Goal: Task Accomplishment & Management: Use online tool/utility

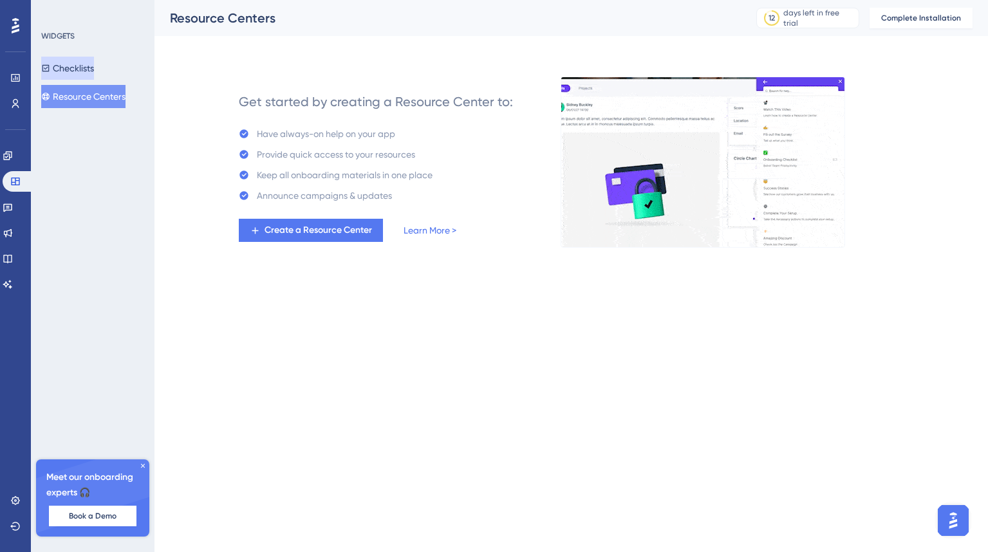
click at [80, 68] on button "Checklists" at bounding box center [67, 68] width 53 height 23
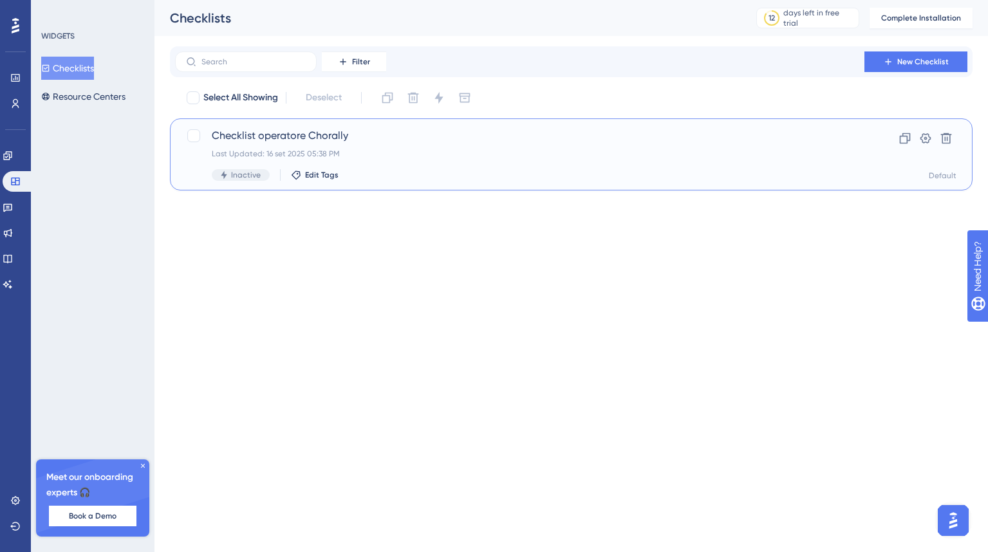
click at [263, 149] on div "Last Updated: 16 set 2025 05:38 PM" at bounding box center [520, 154] width 616 height 10
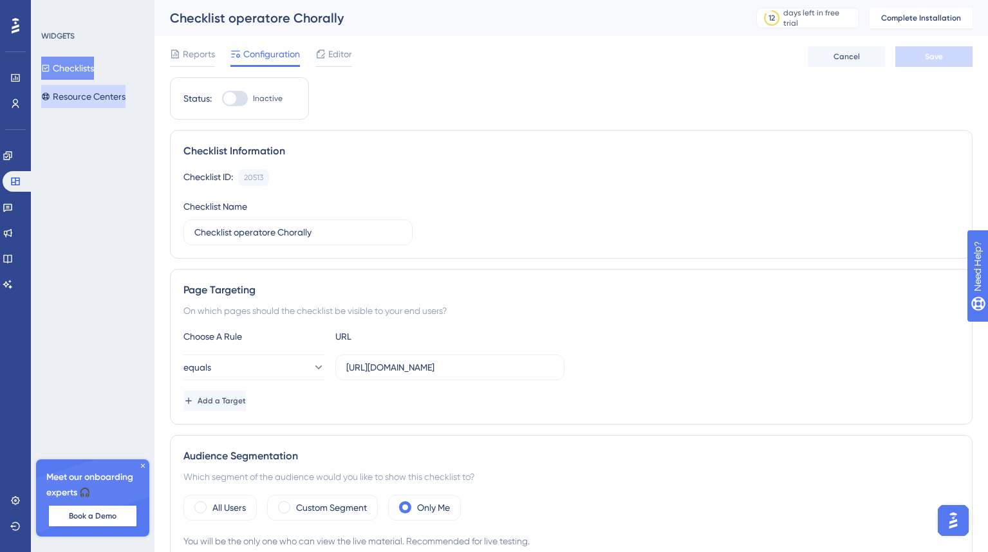
click at [79, 95] on button "Resource Centers" at bounding box center [83, 96] width 84 height 23
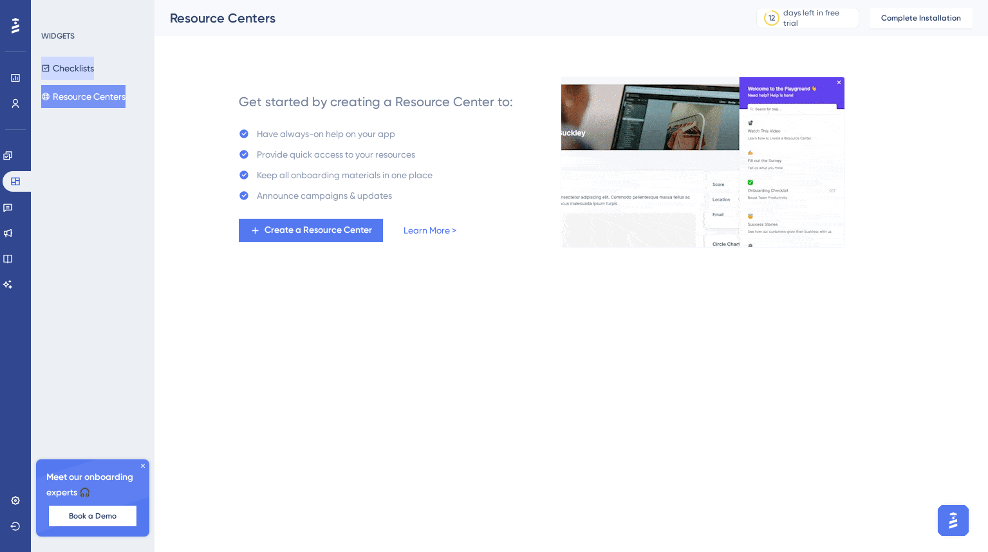
click at [77, 74] on button "Checklists" at bounding box center [67, 68] width 53 height 23
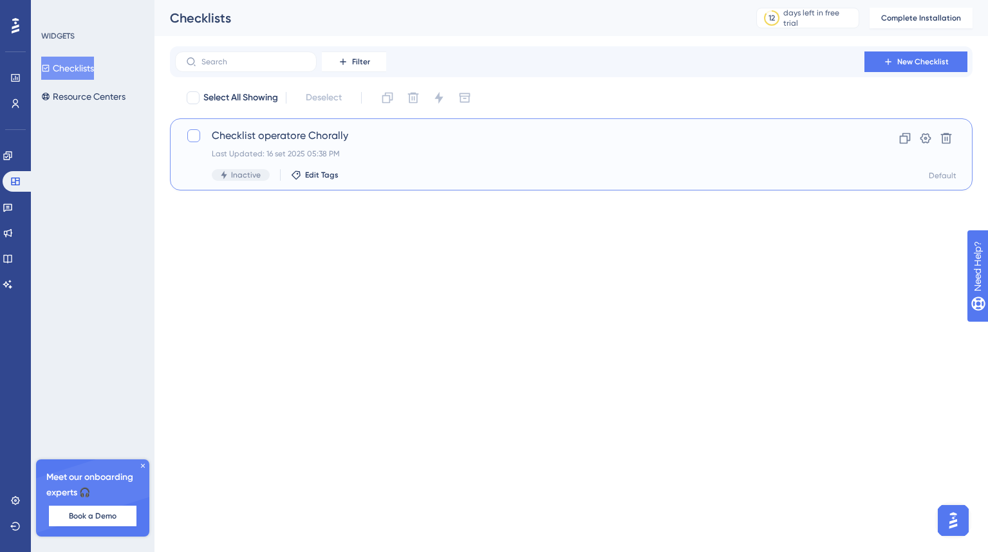
click at [194, 138] on div at bounding box center [193, 135] width 13 height 13
checkbox input "true"
click at [388, 155] on div "Last Updated: 16 set 2025 05:38 PM" at bounding box center [520, 154] width 616 height 10
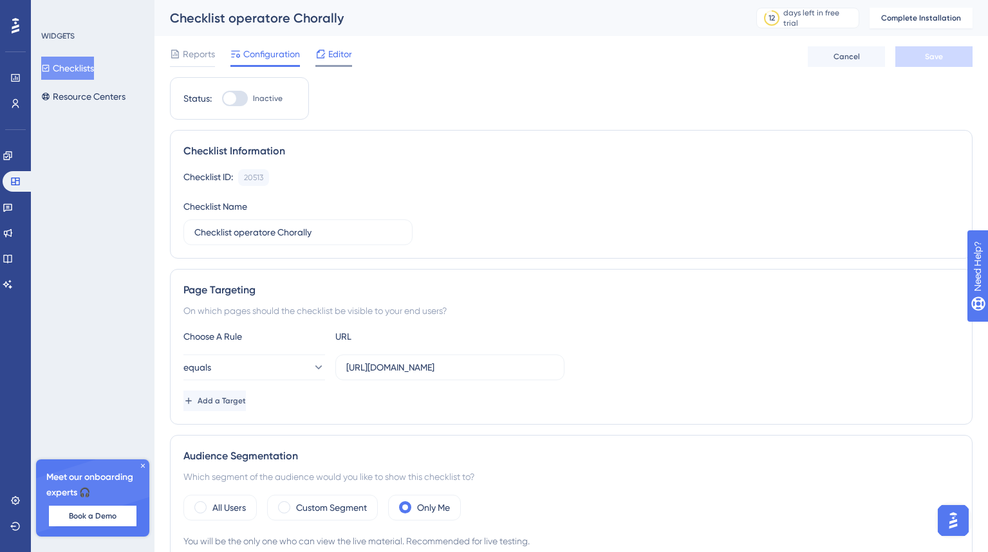
click at [340, 57] on span "Editor" at bounding box center [340, 53] width 24 height 15
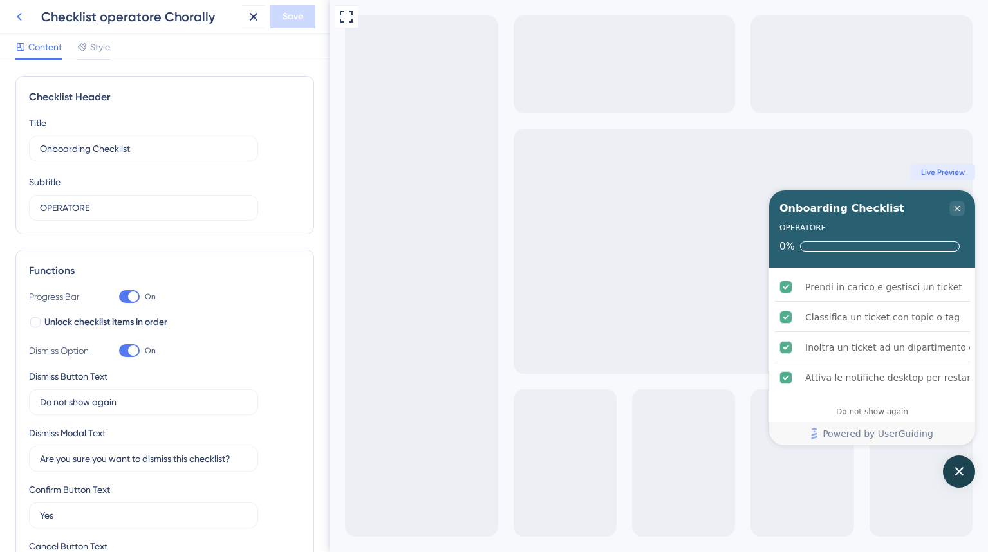
click at [22, 16] on icon at bounding box center [19, 16] width 15 height 15
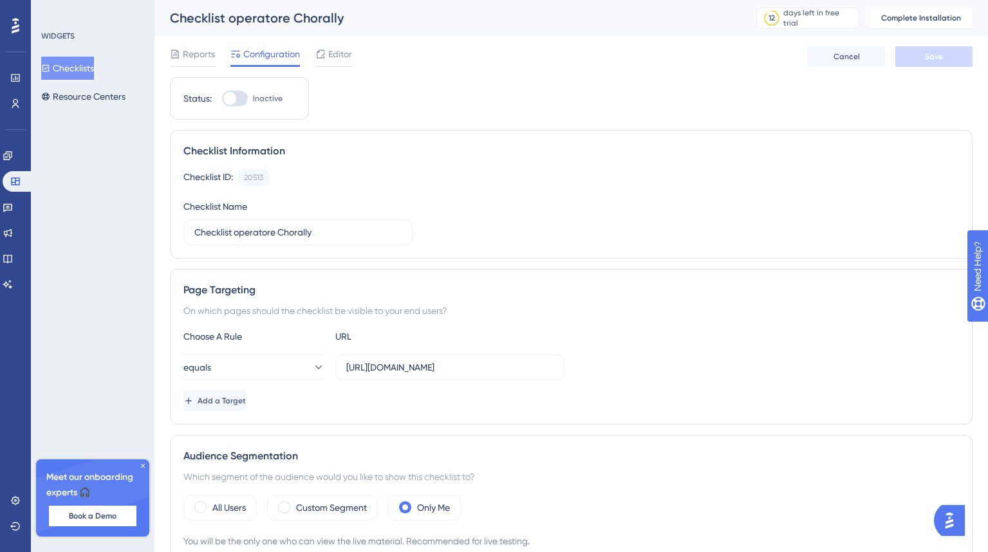
click at [17, 32] on icon at bounding box center [16, 25] width 8 height 15
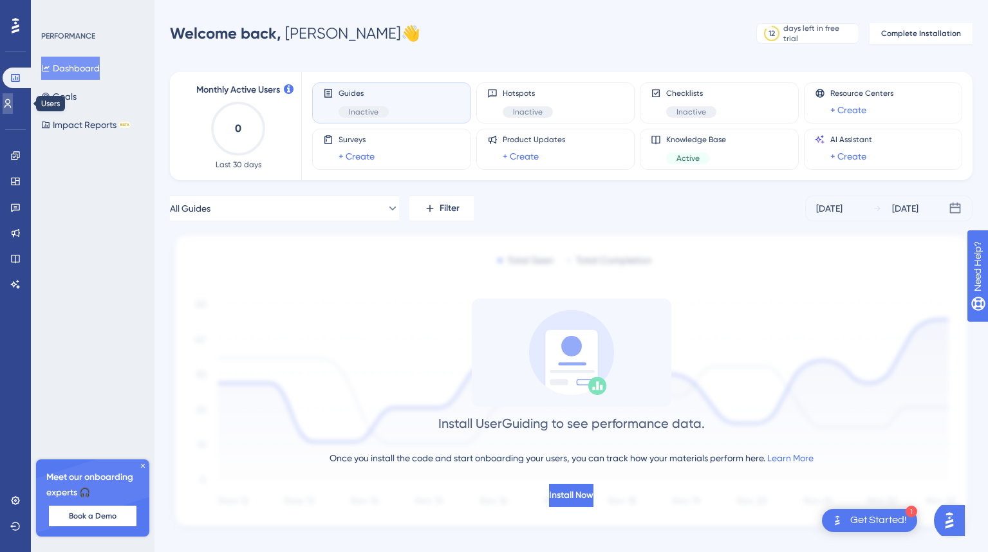
click at [13, 106] on icon at bounding box center [8, 103] width 10 height 10
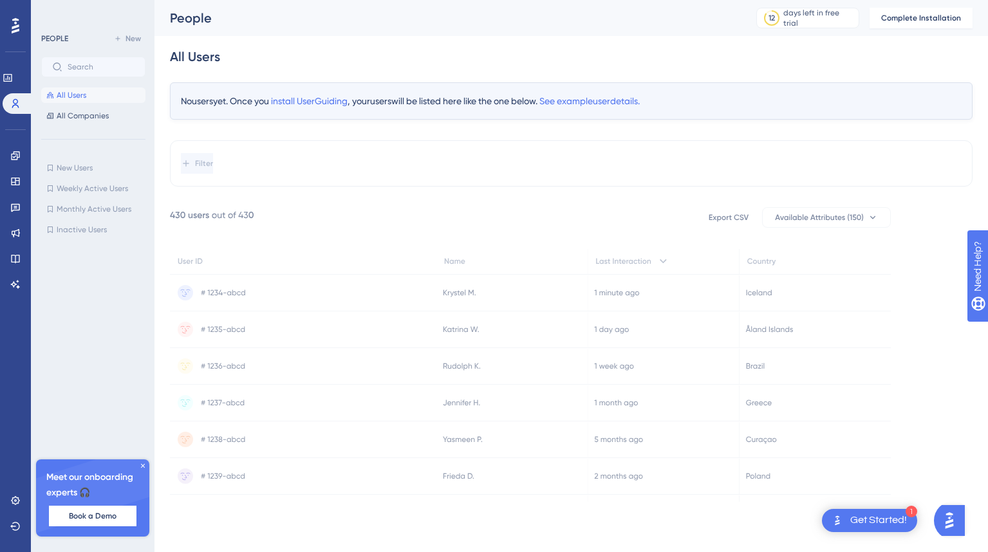
click at [801, 219] on icon at bounding box center [819, 217] width 88 height 7
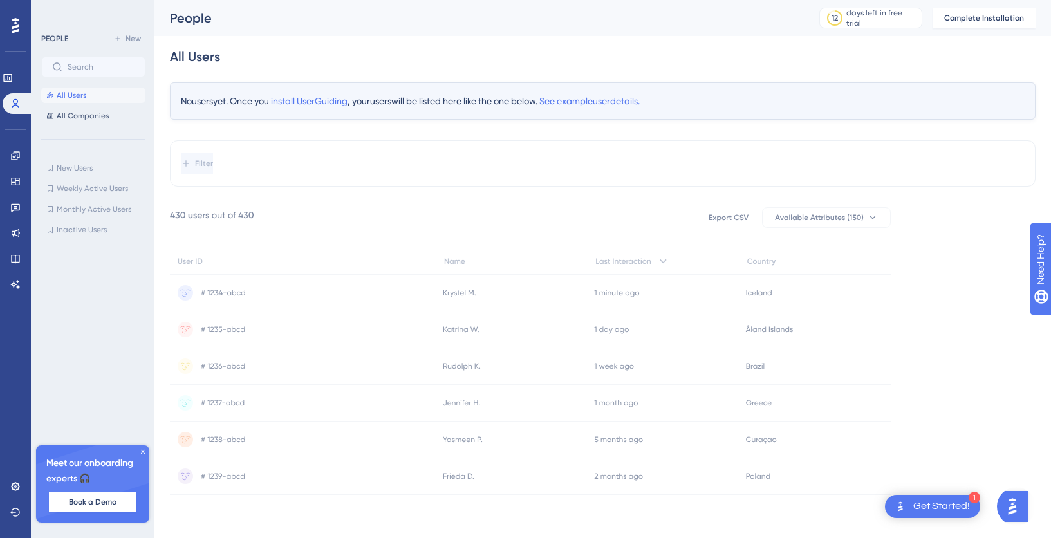
click at [142, 450] on icon at bounding box center [143, 452] width 8 height 8
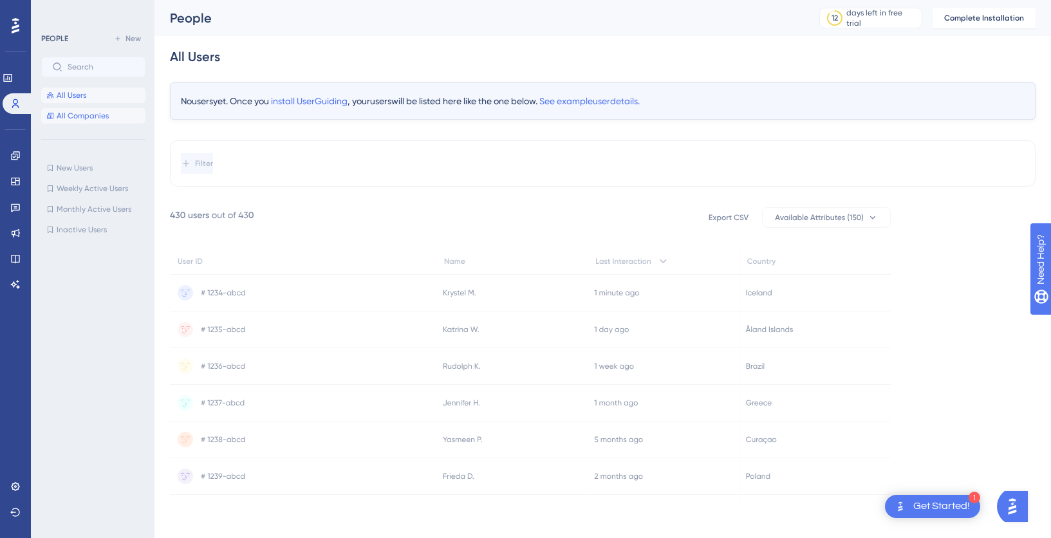
click at [67, 115] on span "All Companies" at bounding box center [83, 116] width 52 height 10
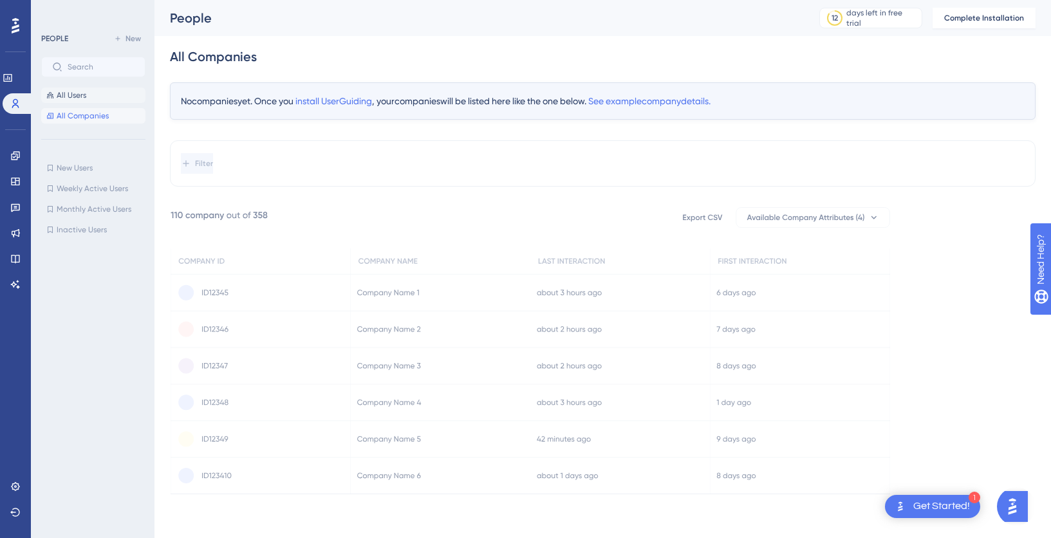
click at [66, 95] on span "All Users" at bounding box center [72, 95] width 30 height 10
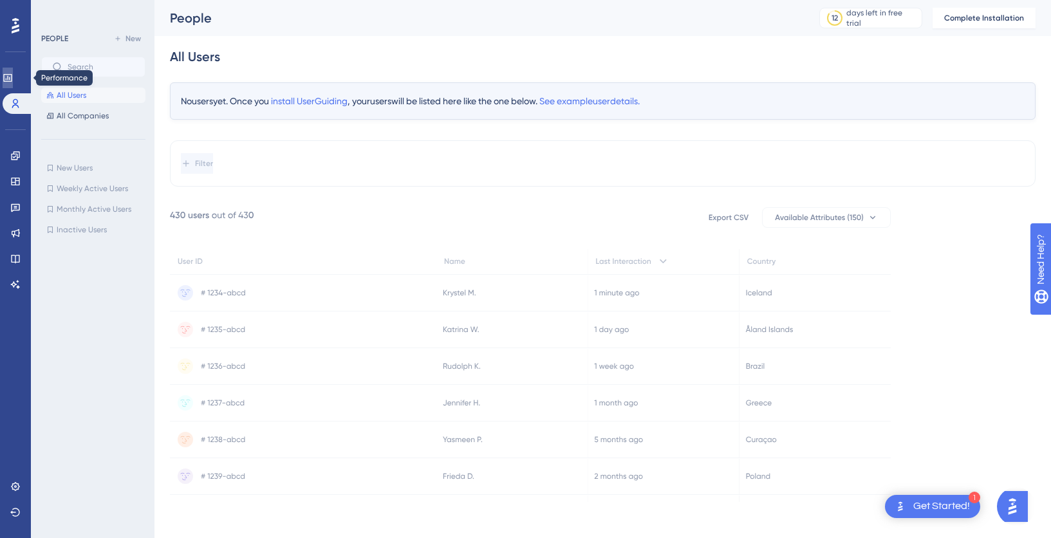
click at [13, 83] on link at bounding box center [8, 78] width 10 height 21
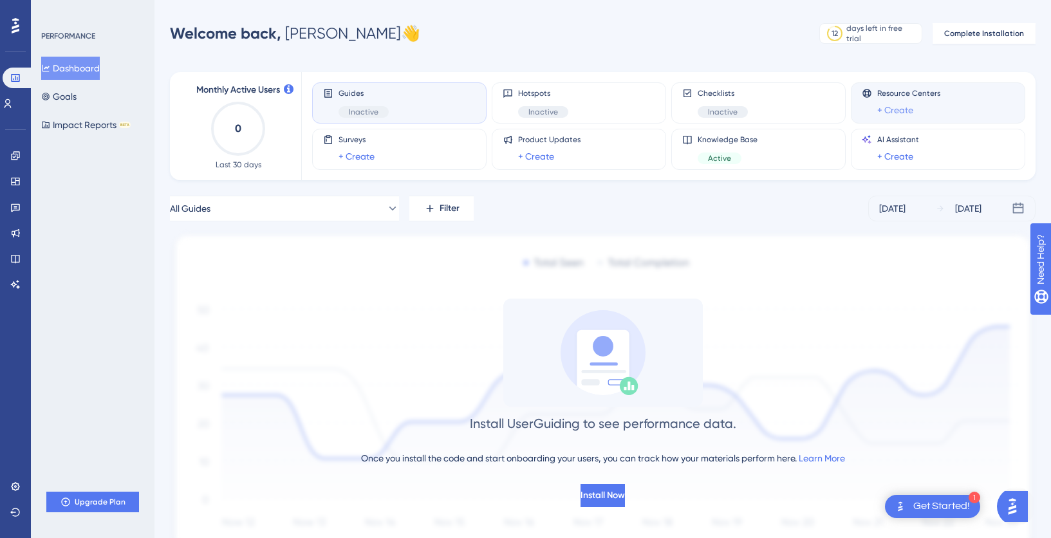
click at [892, 113] on link "+ Create" at bounding box center [895, 109] width 36 height 15
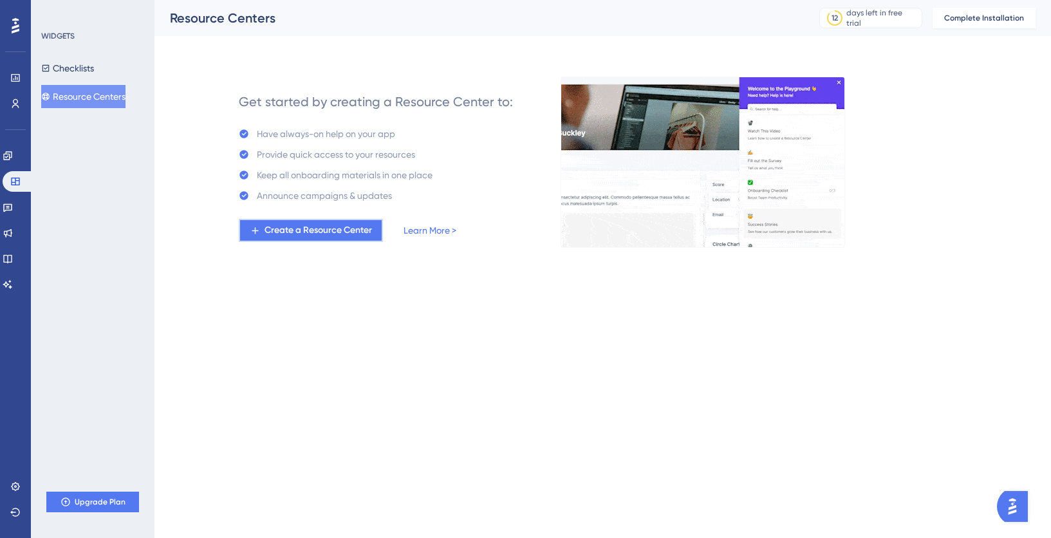
click at [324, 237] on button "Create a Resource Center" at bounding box center [311, 230] width 144 height 23
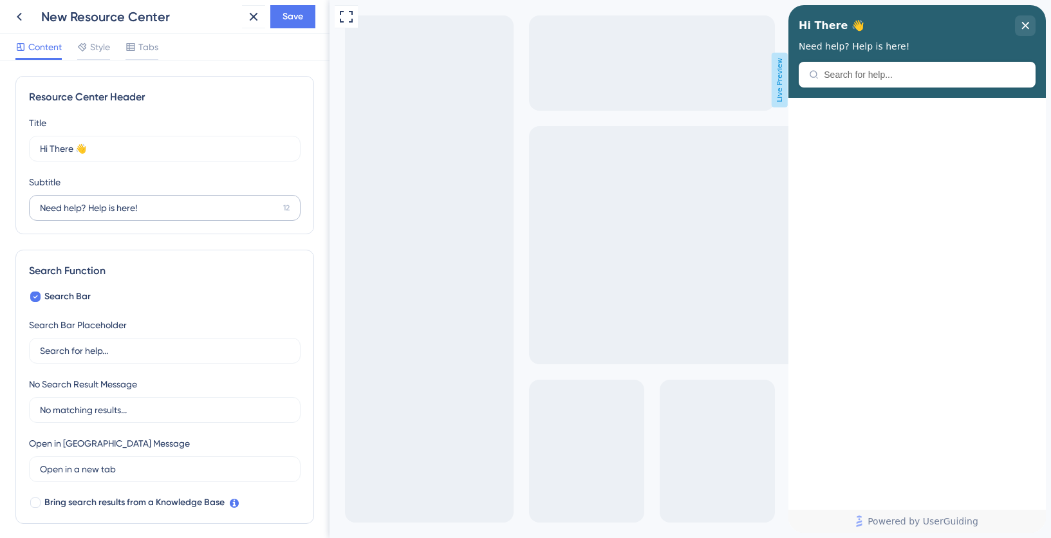
click at [125, 216] on label "Need help? Help is here! 12" at bounding box center [165, 208] width 272 height 26
click at [125, 215] on input "Need help? Help is here!" at bounding box center [159, 208] width 238 height 14
click at [106, 48] on span "Style" at bounding box center [100, 46] width 20 height 15
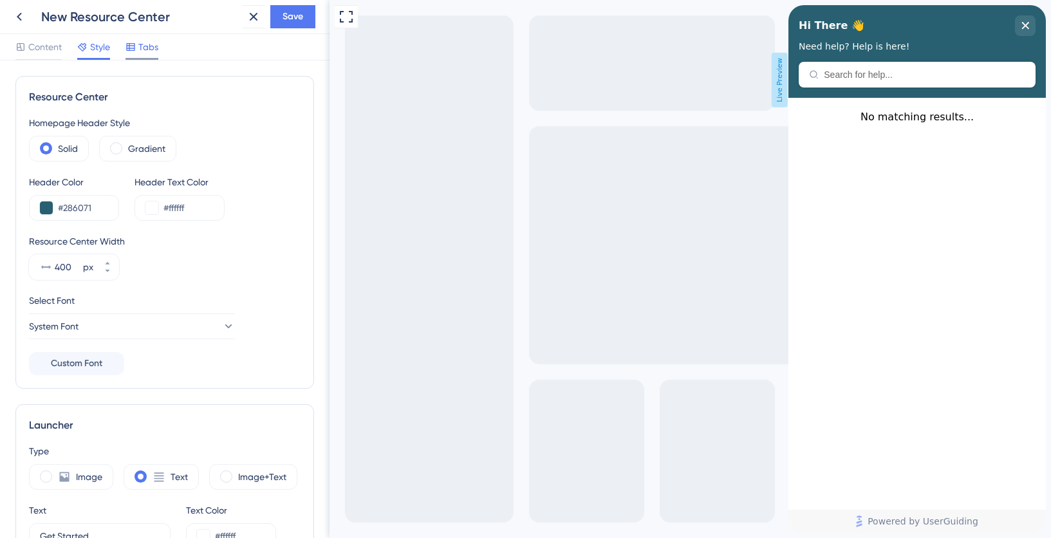
click at [141, 53] on span "Tabs" at bounding box center [148, 46] width 20 height 15
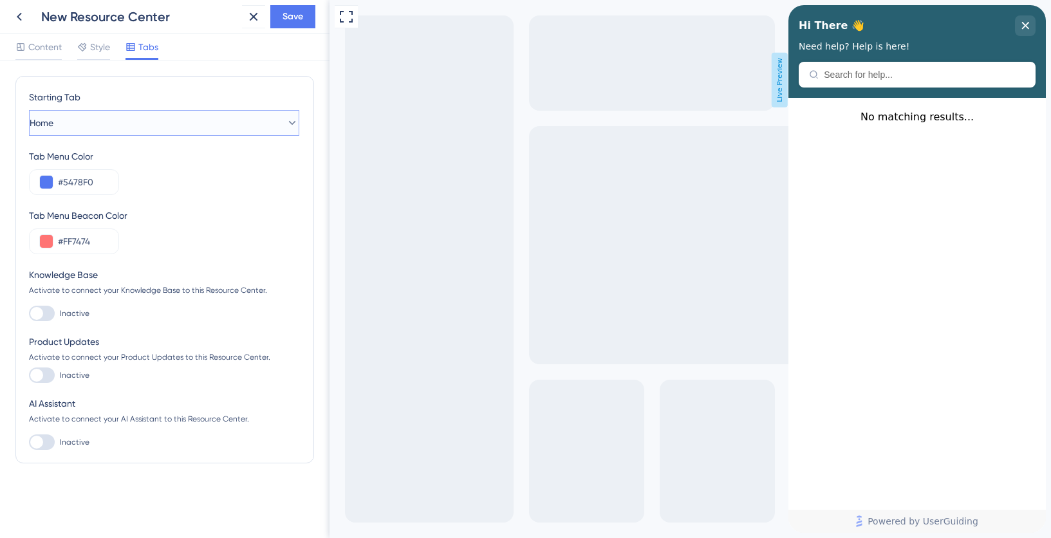
click at [168, 124] on button "Home" at bounding box center [164, 123] width 270 height 26
click at [46, 311] on div at bounding box center [42, 313] width 26 height 15
click at [29, 313] on input "Inactive" at bounding box center [28, 313] width 1 height 1
checkbox input "true"
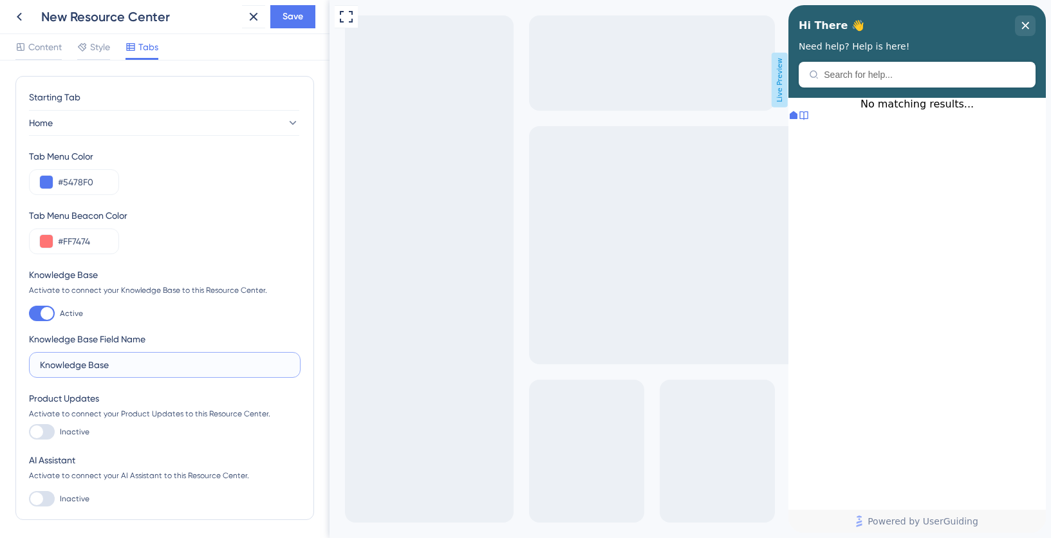
click at [151, 368] on input "Knowledge Base" at bounding box center [165, 365] width 250 height 14
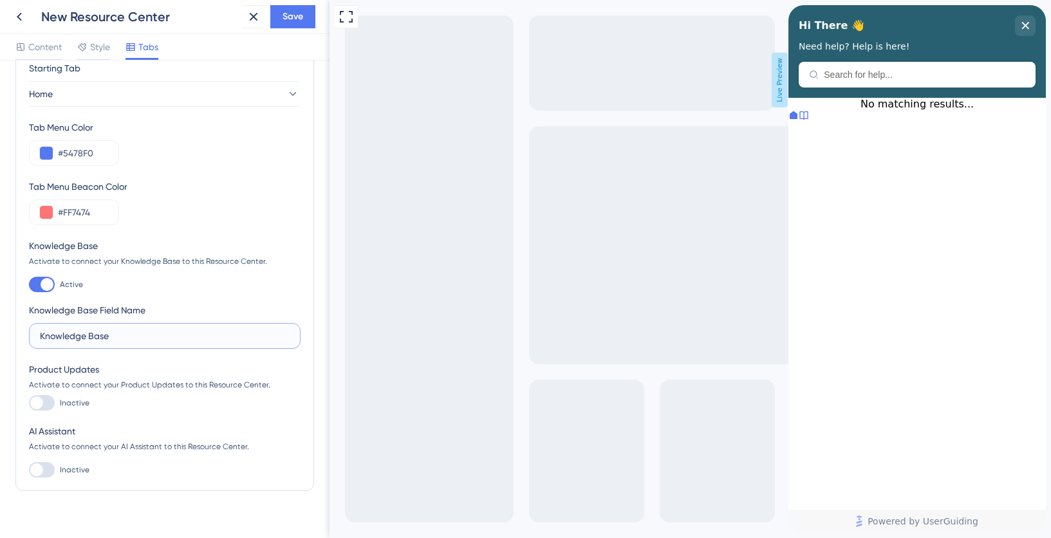
scroll to position [39, 0]
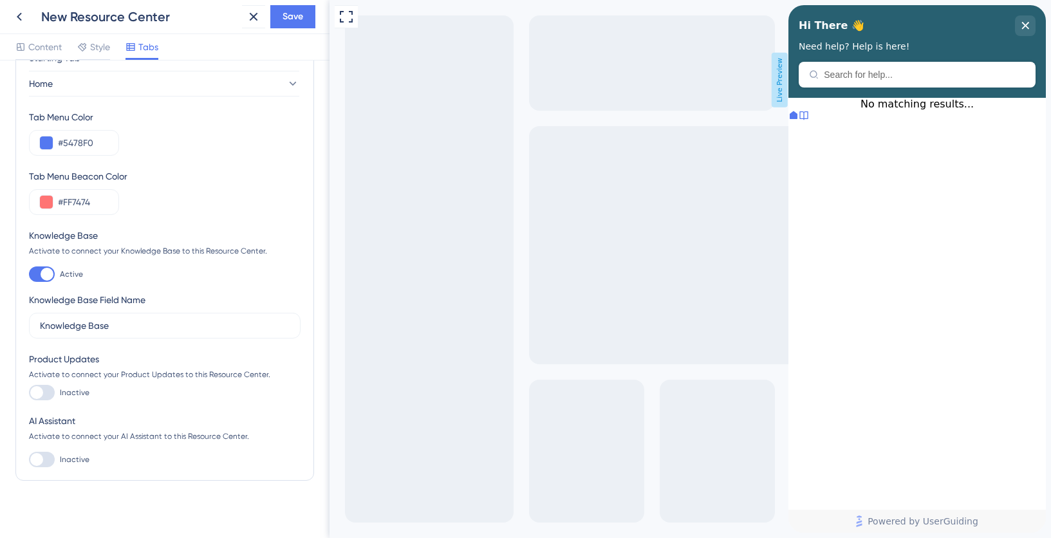
click at [46, 457] on div at bounding box center [42, 459] width 26 height 15
click at [29, 459] on input "Inactive" at bounding box center [28, 459] width 1 height 1
checkbox input "true"
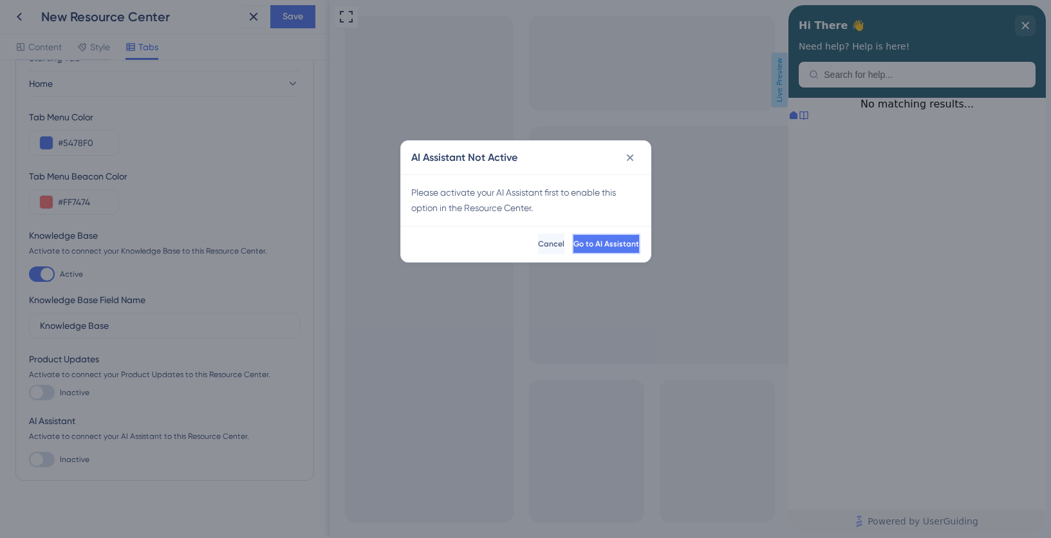
click at [573, 245] on span "Go to AI Assistant" at bounding box center [606, 244] width 66 height 10
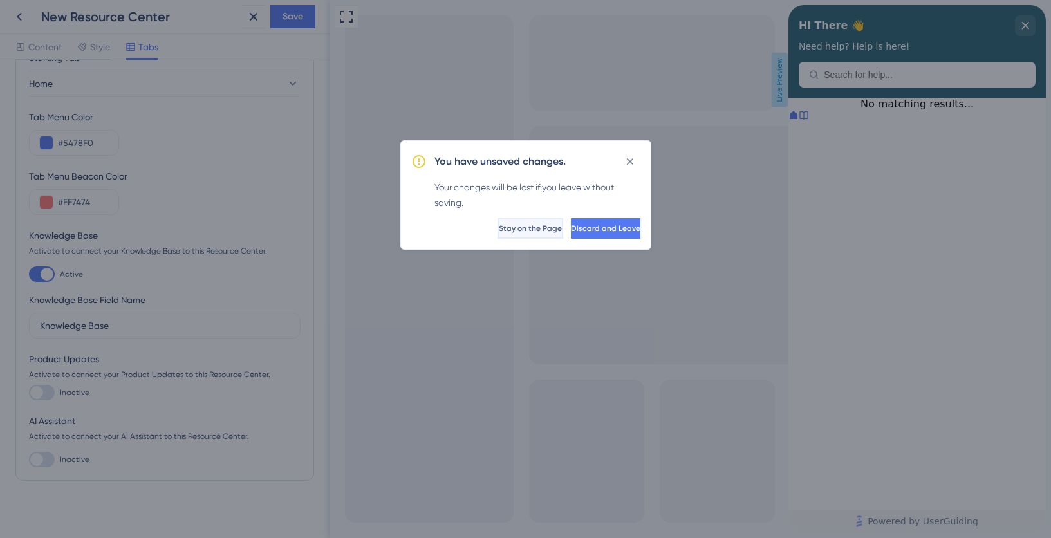
click at [499, 233] on span "Stay on the Page" at bounding box center [530, 228] width 63 height 10
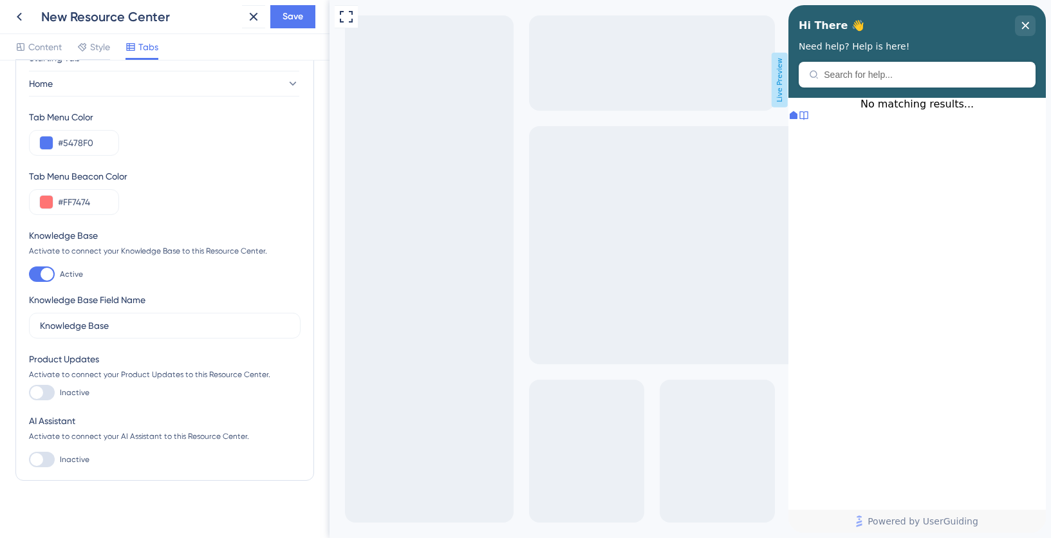
click at [809, 120] on icon at bounding box center [804, 115] width 10 height 10
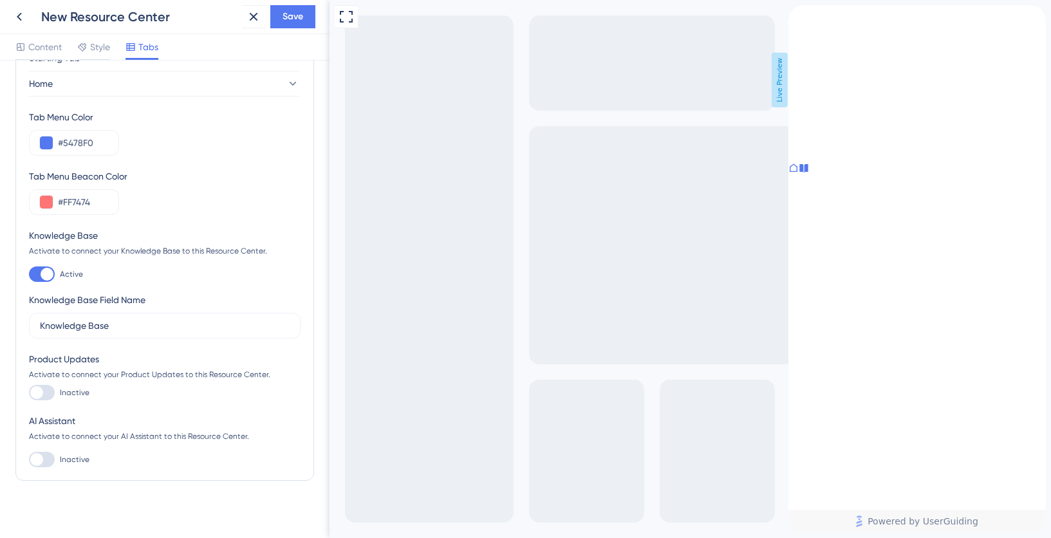
click at [799, 173] on icon at bounding box center [793, 168] width 10 height 10
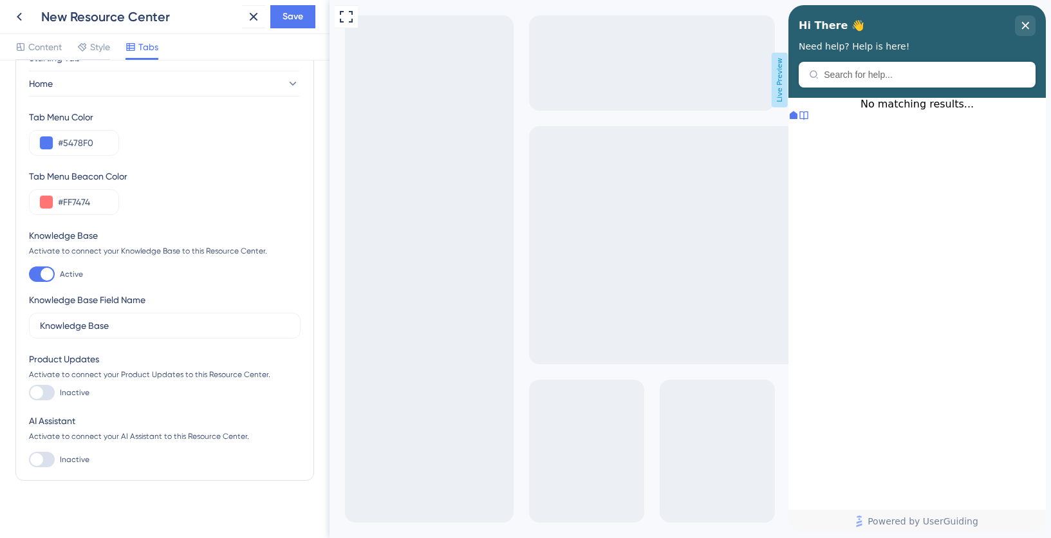
scroll to position [0, 0]
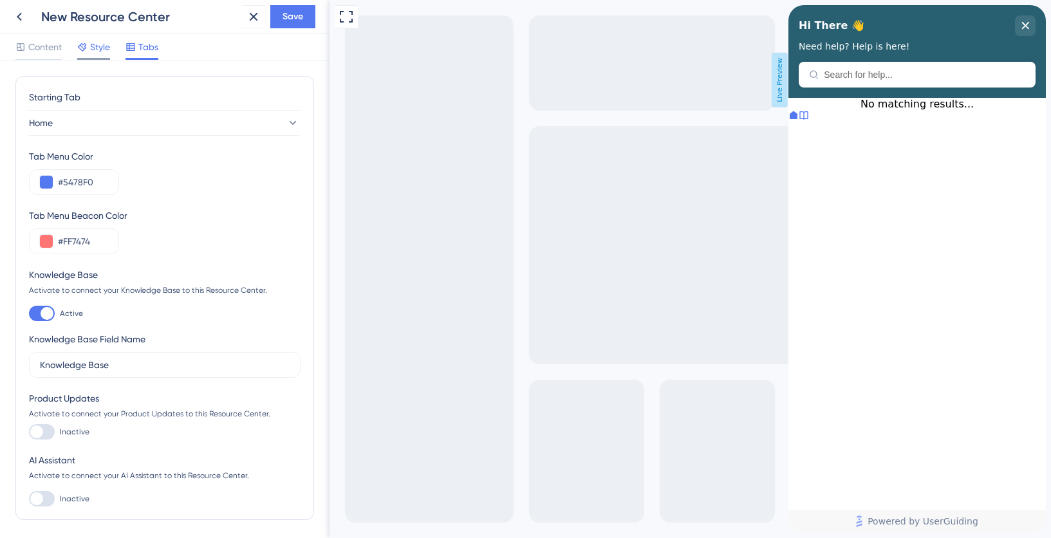
click at [96, 47] on span "Style" at bounding box center [100, 46] width 20 height 15
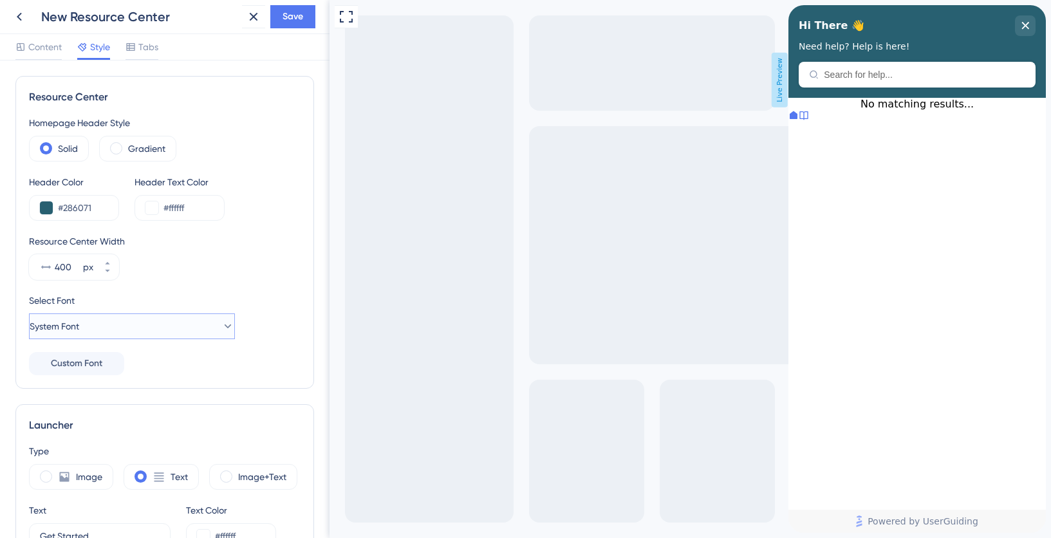
scroll to position [27, 0]
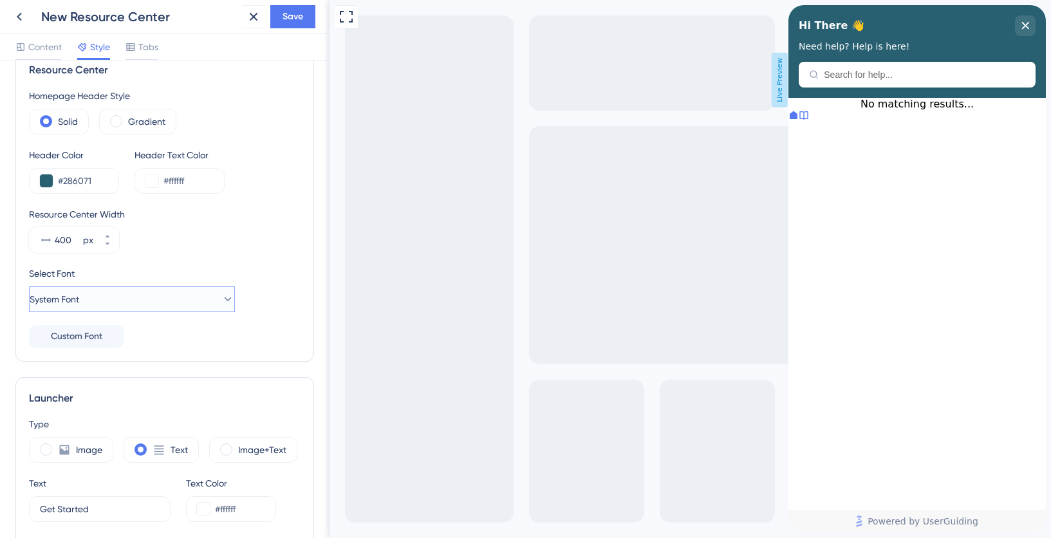
click at [159, 297] on button "System Font" at bounding box center [132, 299] width 206 height 26
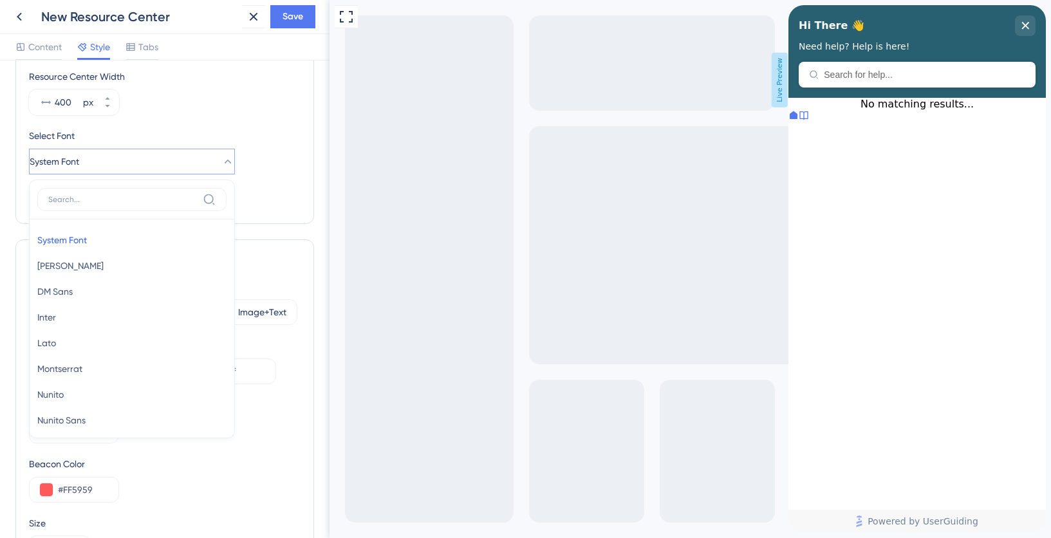
scroll to position [0, 0]
click at [102, 343] on button "Lato Lato" at bounding box center [131, 343] width 189 height 26
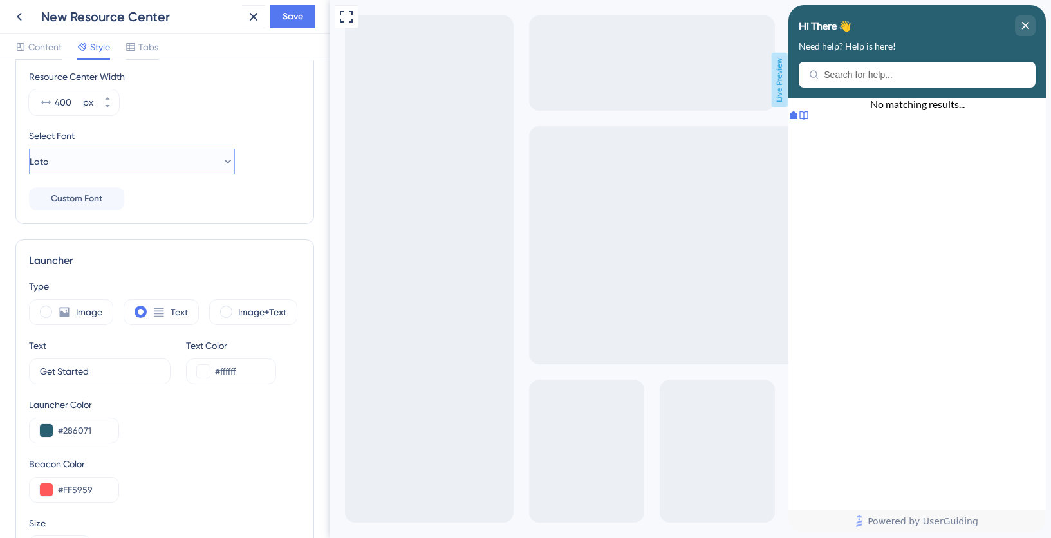
click at [83, 158] on button "Lato" at bounding box center [132, 162] width 206 height 26
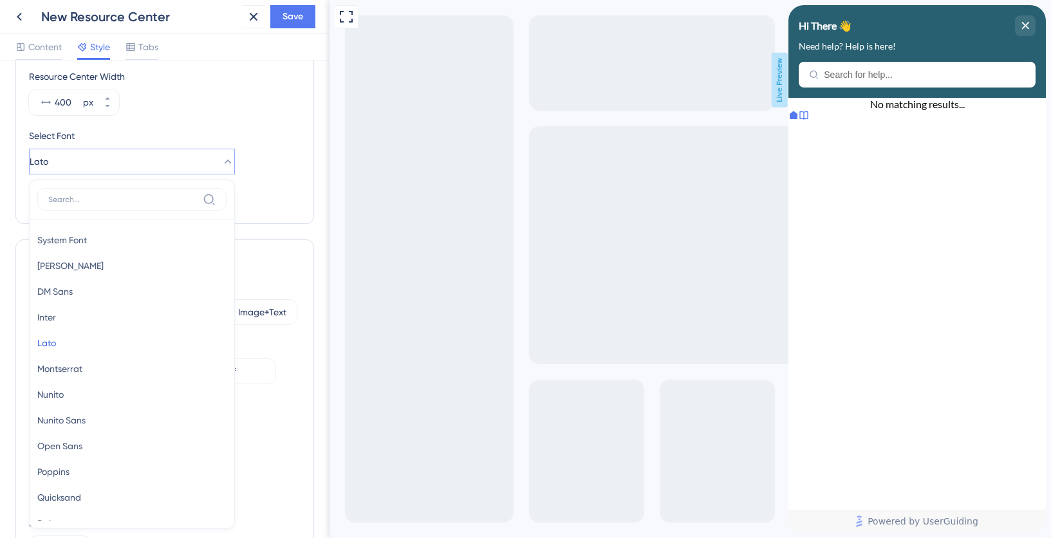
scroll to position [206, 0]
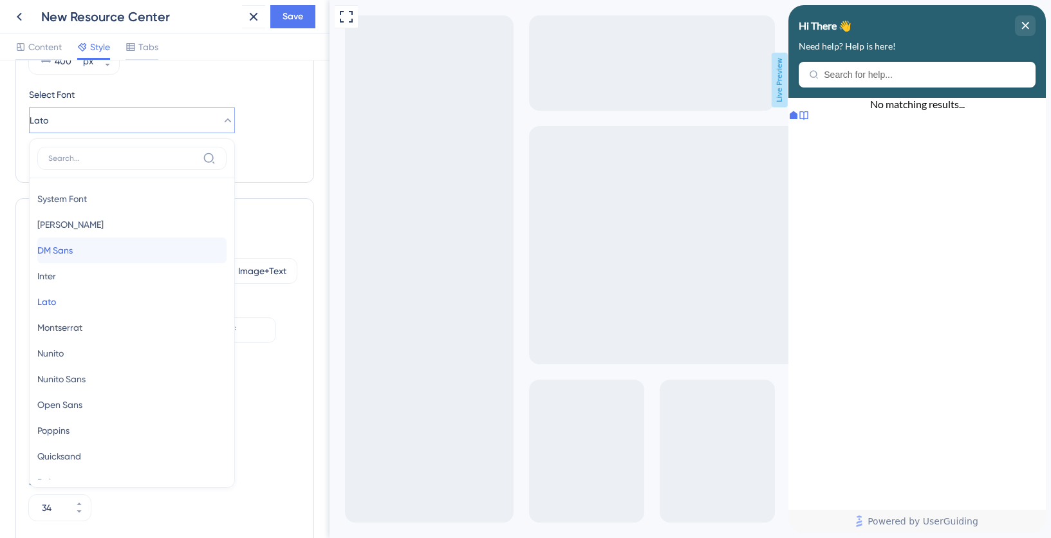
click at [73, 243] on span "DM Sans" at bounding box center [54, 250] width 35 height 15
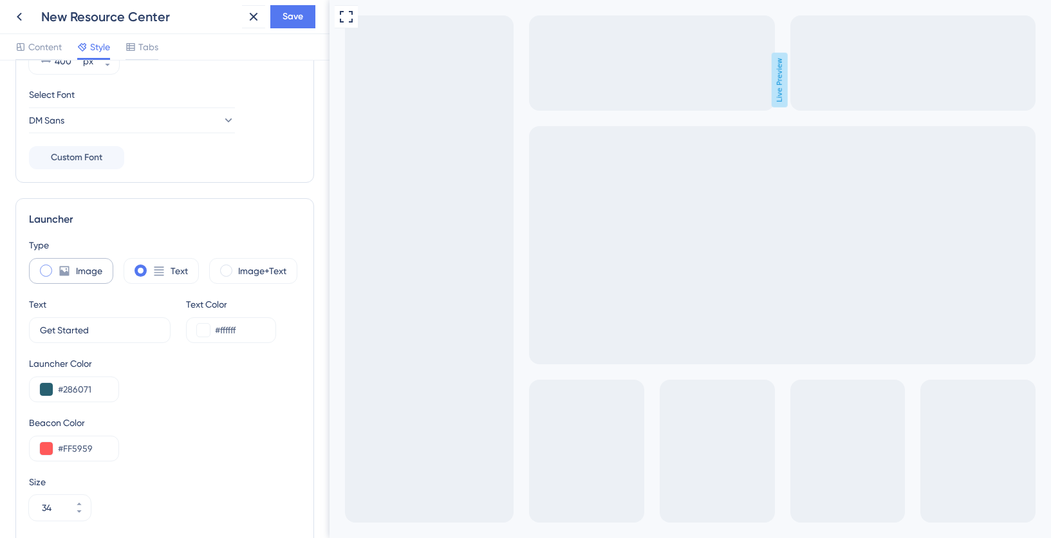
click at [77, 275] on label "Image" at bounding box center [89, 270] width 26 height 15
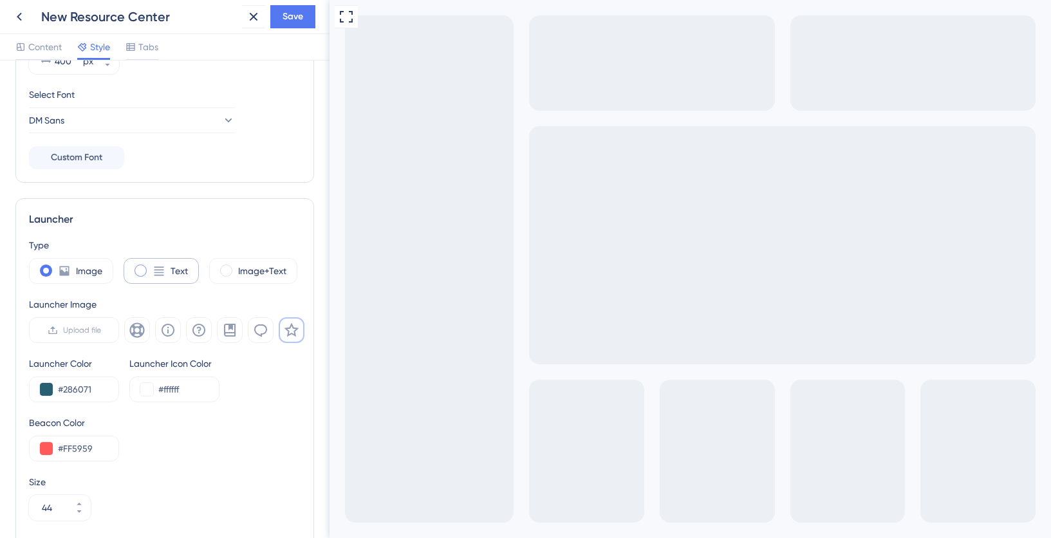
click at [158, 270] on icon at bounding box center [159, 270] width 13 height 13
type input "34"
click at [245, 272] on label "Image+Text" at bounding box center [262, 270] width 48 height 15
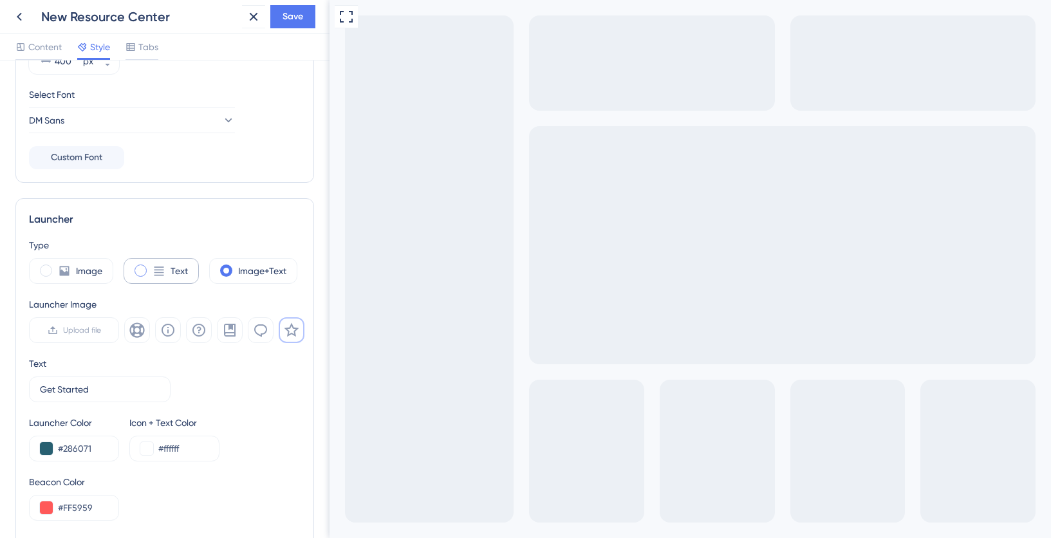
click at [174, 275] on label "Text" at bounding box center [179, 270] width 17 height 15
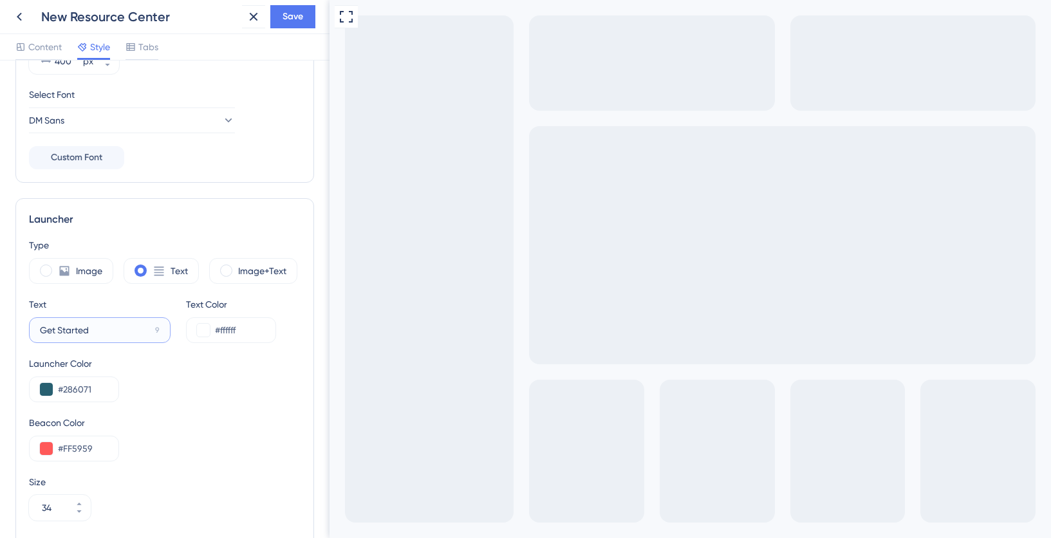
drag, startPoint x: 96, startPoint y: 334, endPoint x: 14, endPoint y: 333, distance: 82.4
click at [13, 333] on div "Resource Center Homepage Header Style Solid Gradient Header Color #286071 Heade…" at bounding box center [164, 298] width 329 height 477
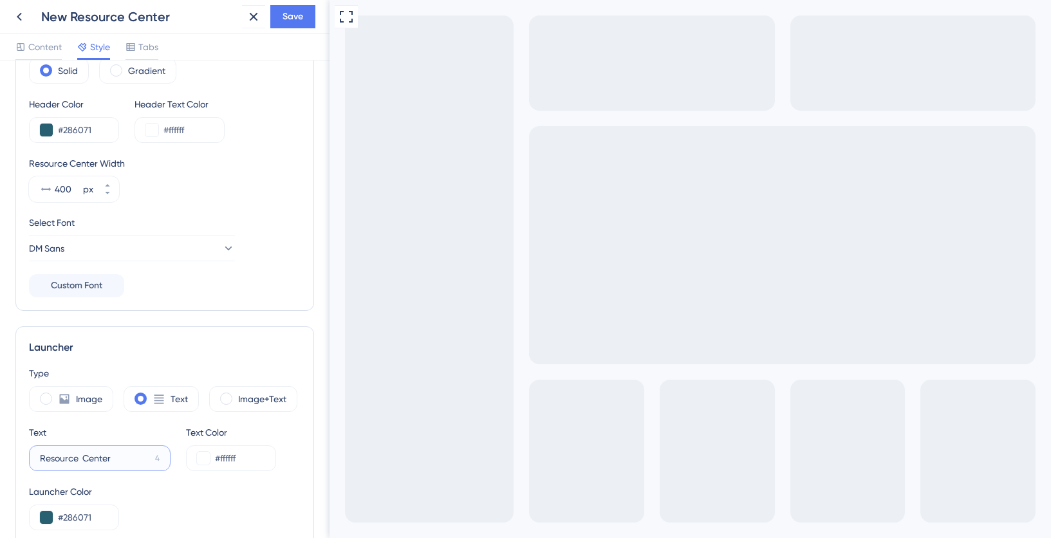
scroll to position [0, 0]
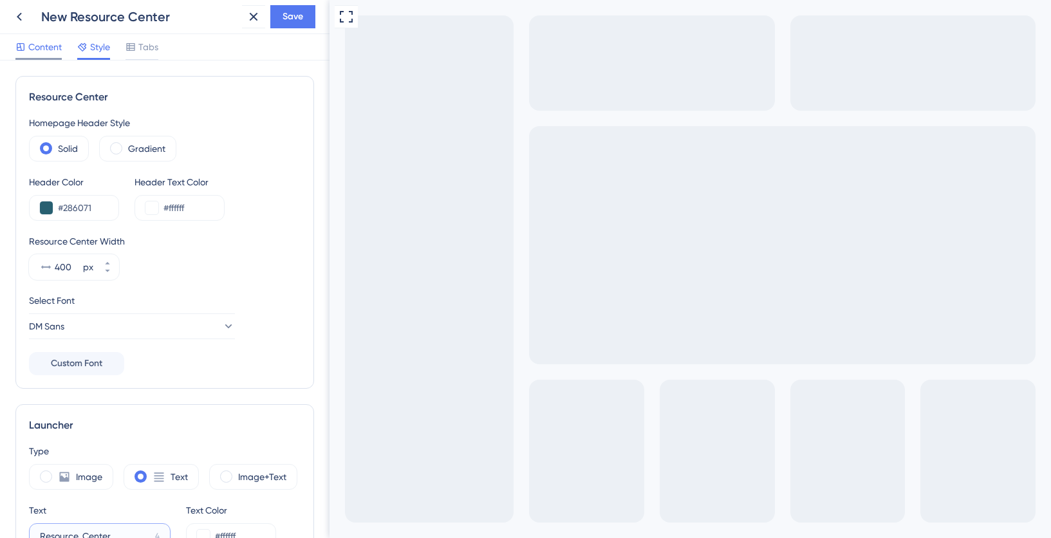
type input "Resource Center"
click at [42, 49] on span "Content" at bounding box center [44, 46] width 33 height 15
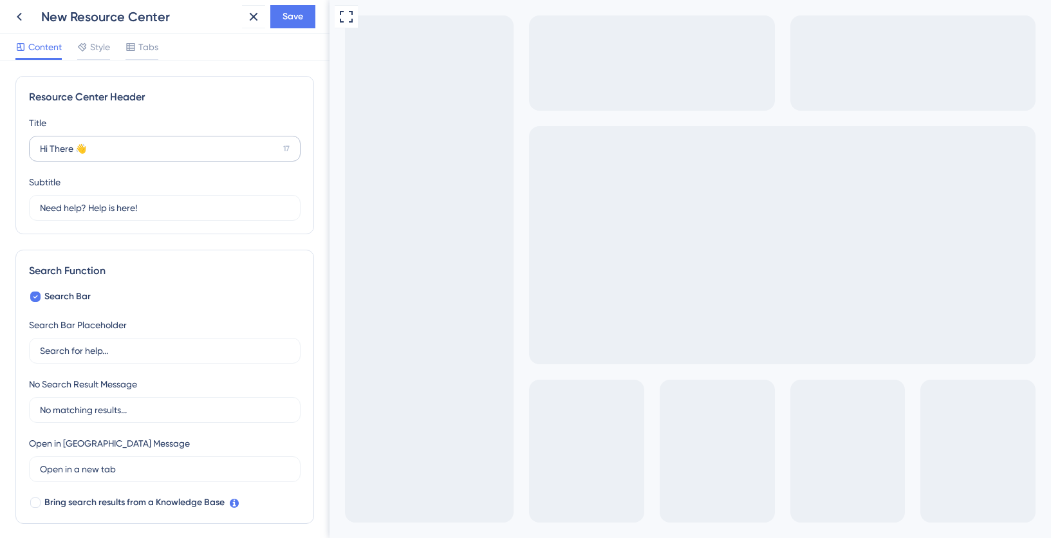
drag, startPoint x: 38, startPoint y: 154, endPoint x: 74, endPoint y: 153, distance: 36.1
click at [74, 153] on label "Hi There 👋 17" at bounding box center [165, 149] width 272 height 26
click at [74, 153] on input "Hi There 👋" at bounding box center [159, 149] width 238 height 14
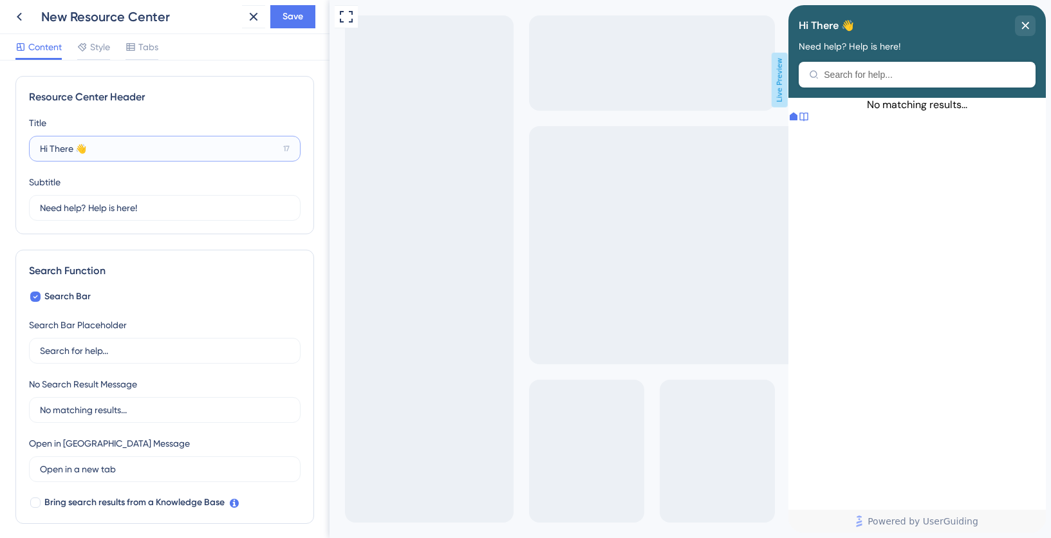
drag, startPoint x: 75, startPoint y: 150, endPoint x: 34, endPoint y: 148, distance: 40.6
click at [33, 148] on label "Hi There 👋 17" at bounding box center [165, 149] width 272 height 26
type input "Ciao 👋"
drag, startPoint x: 42, startPoint y: 210, endPoint x: 194, endPoint y: 212, distance: 152.5
click at [194, 212] on input "Need help? Help is here!" at bounding box center [159, 208] width 238 height 14
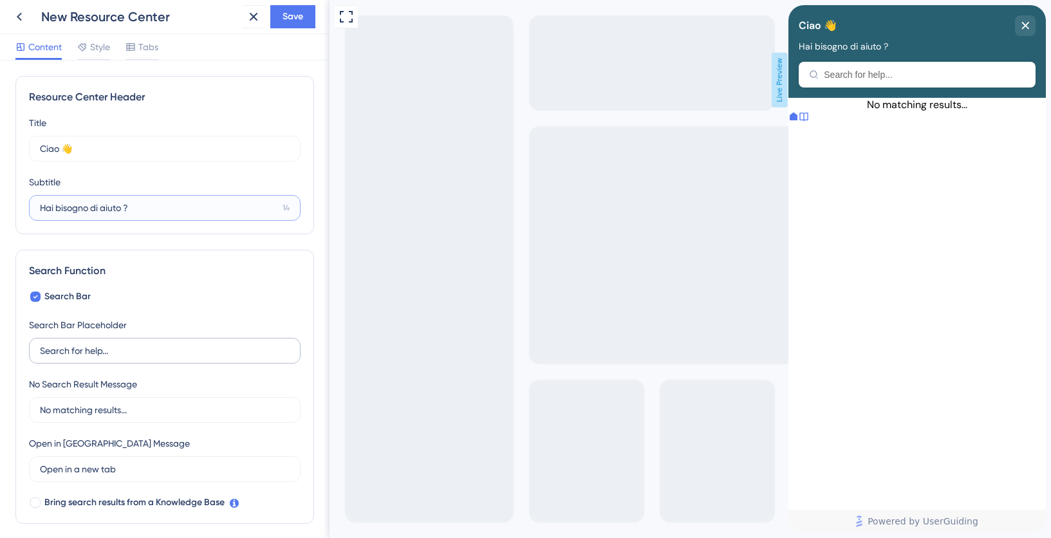
type input "Hai bisogno di aiuto ?"
click at [147, 352] on input "Search for help..." at bounding box center [165, 351] width 250 height 14
click at [65, 354] on input "Search for help..." at bounding box center [165, 351] width 250 height 14
click at [74, 354] on input "Search for help..." at bounding box center [165, 351] width 250 height 14
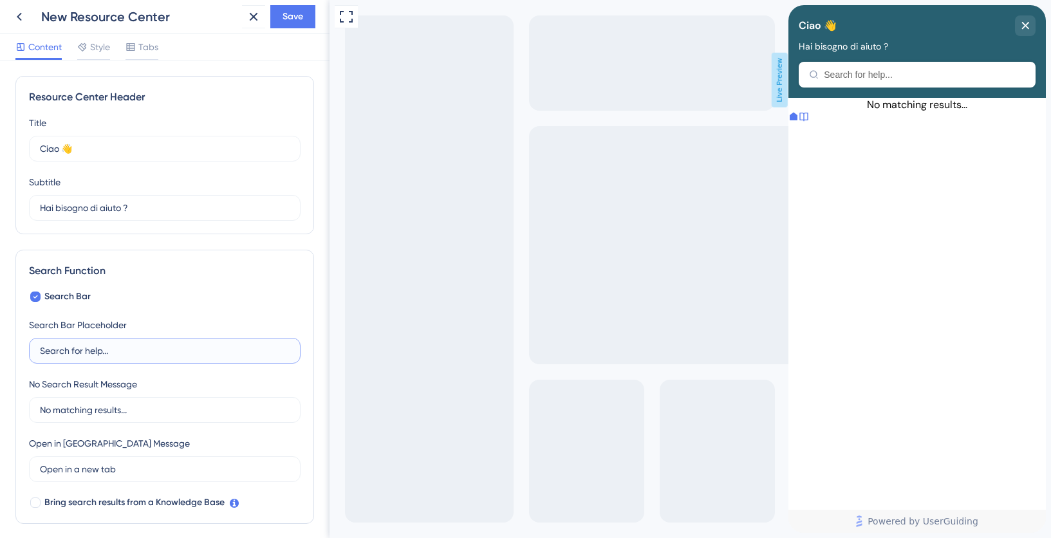
click at [74, 354] on input "Search for help..." at bounding box center [165, 351] width 250 height 14
click at [89, 411] on input "No matching results..." at bounding box center [165, 410] width 250 height 14
click at [92, 467] on input "Open in a new tab" at bounding box center [160, 469] width 241 height 14
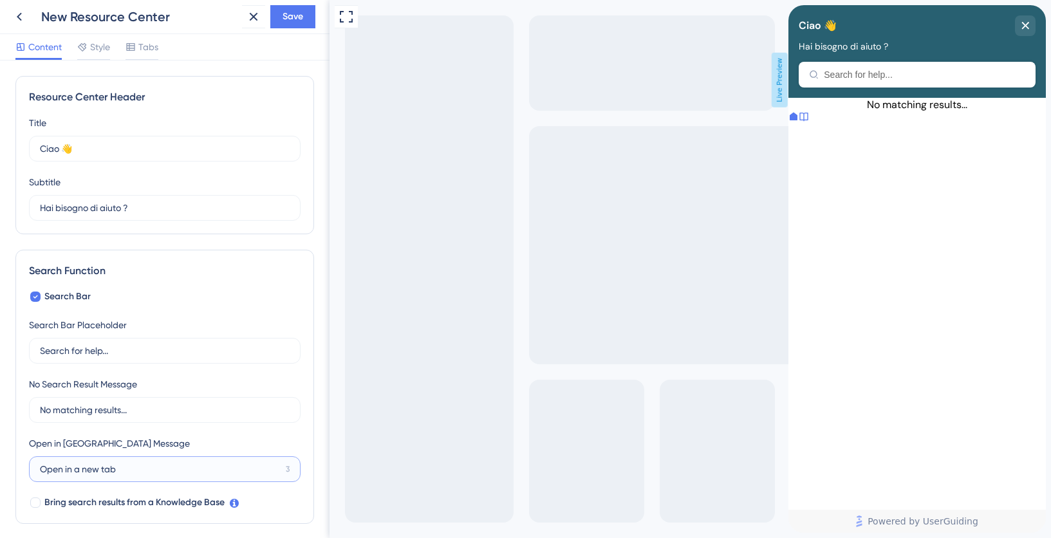
click at [92, 467] on input "Open in a new tab" at bounding box center [160, 469] width 241 height 14
type input "apri in una nuova sc"
click at [86, 411] on input "No matching results..." at bounding box center [165, 410] width 250 height 14
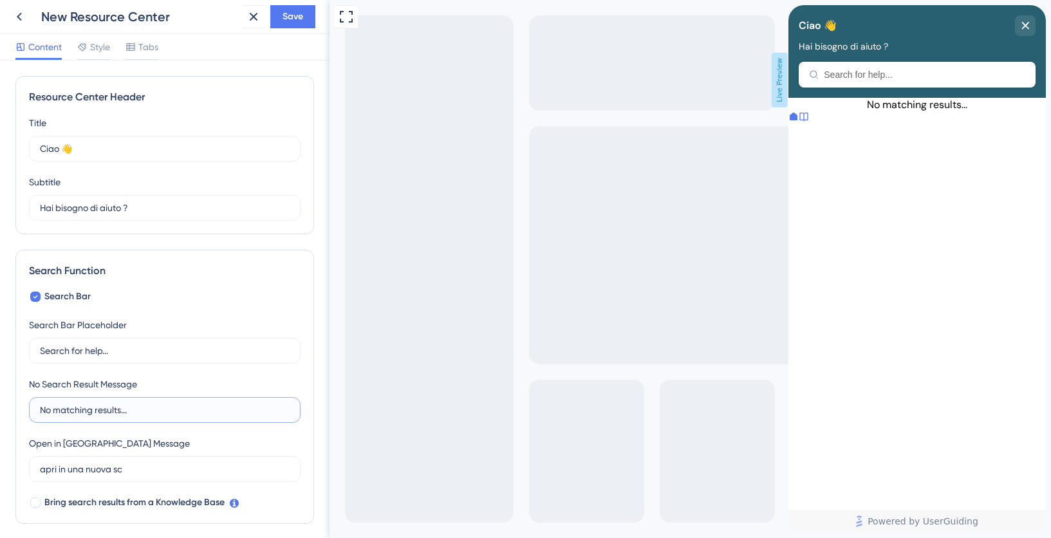
click at [86, 411] on input "No matching results..." at bounding box center [165, 410] width 250 height 14
type input "n"
click at [93, 400] on label at bounding box center [165, 410] width 272 height 26
click at [93, 403] on input "text" at bounding box center [165, 410] width 250 height 14
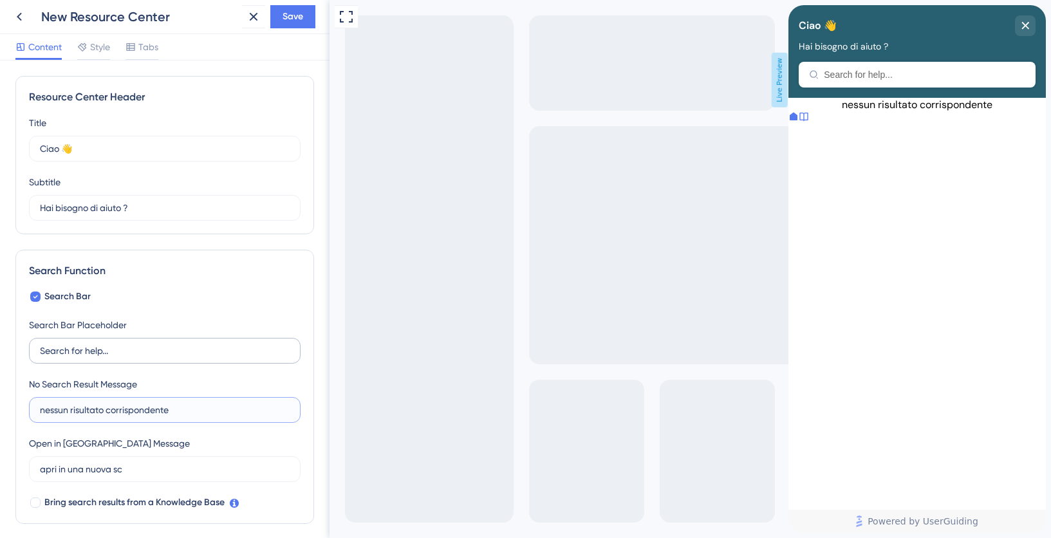
type input "nessun risultato corrispondente"
click at [73, 349] on input "Search for help..." at bounding box center [165, 351] width 250 height 14
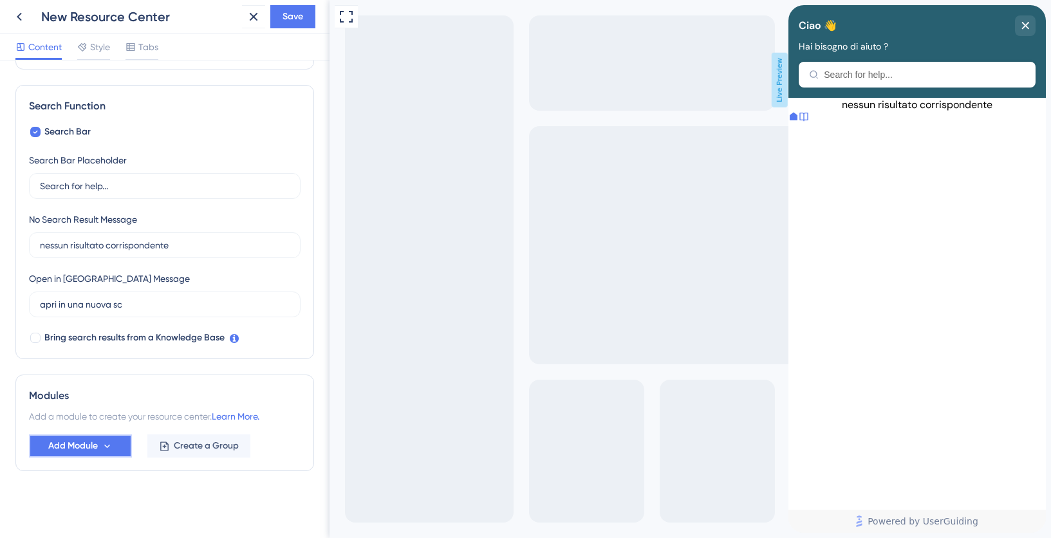
click at [108, 445] on icon at bounding box center [107, 446] width 11 height 11
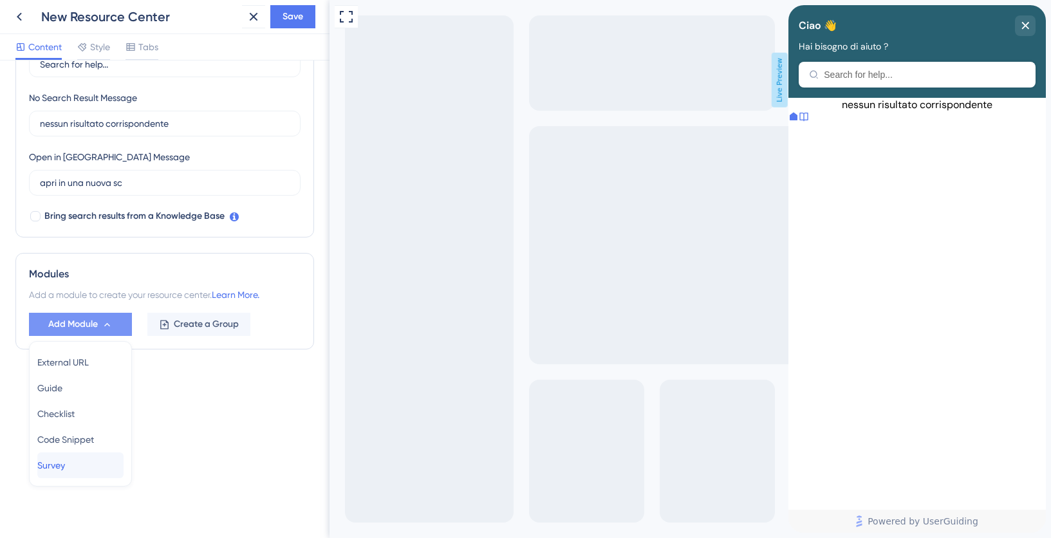
click at [58, 464] on span "Survey" at bounding box center [51, 465] width 28 height 15
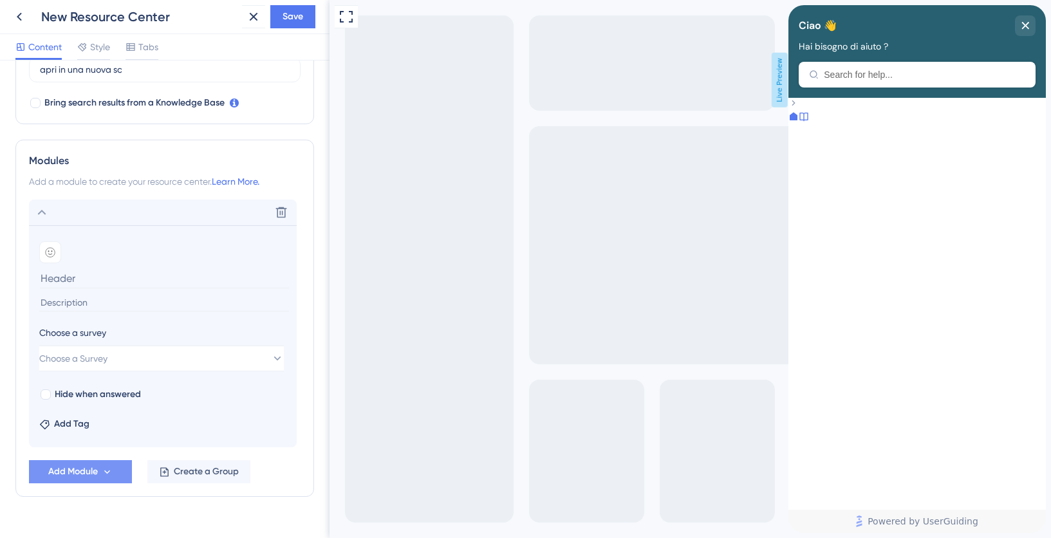
scroll to position [402, 0]
click at [84, 470] on span "Add Module" at bounding box center [73, 469] width 50 height 15
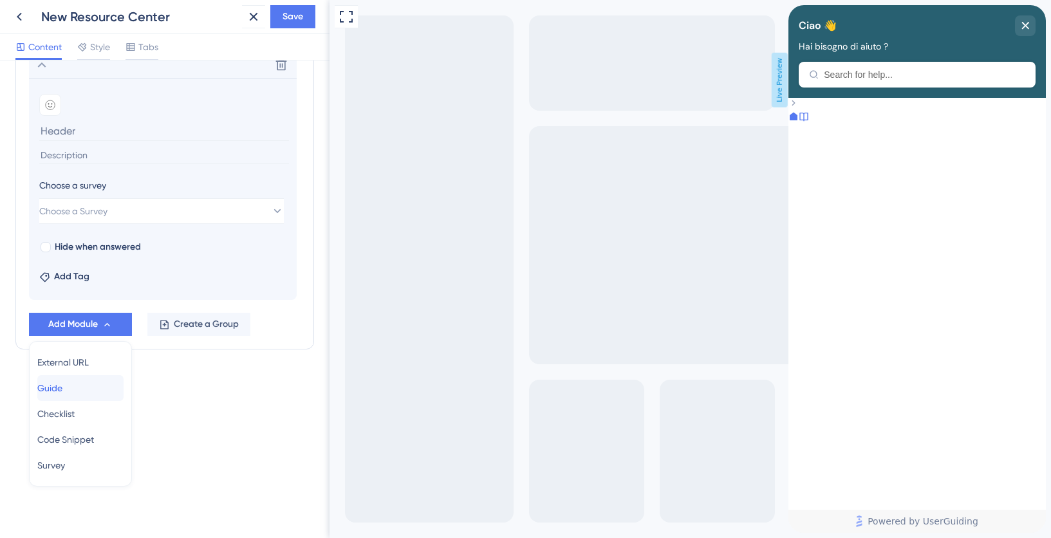
click at [74, 385] on div "Guide Guide" at bounding box center [80, 388] width 86 height 26
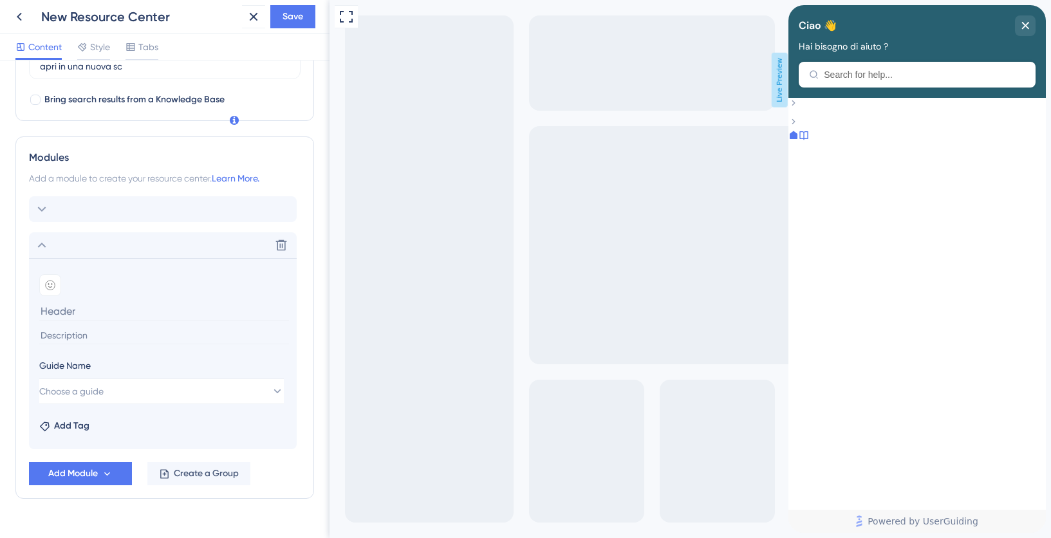
scroll to position [379, 0]
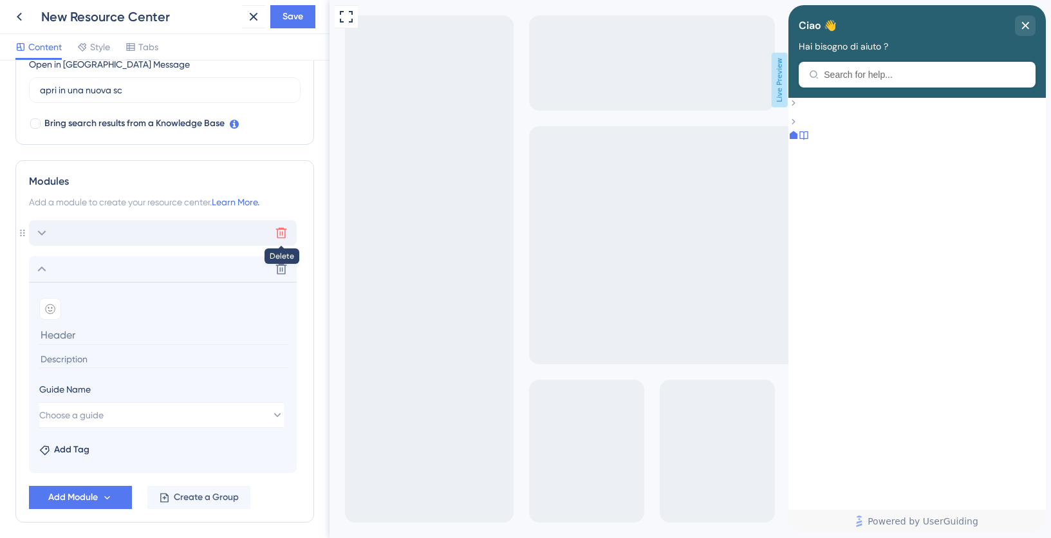
click at [285, 231] on icon at bounding box center [281, 233] width 13 height 13
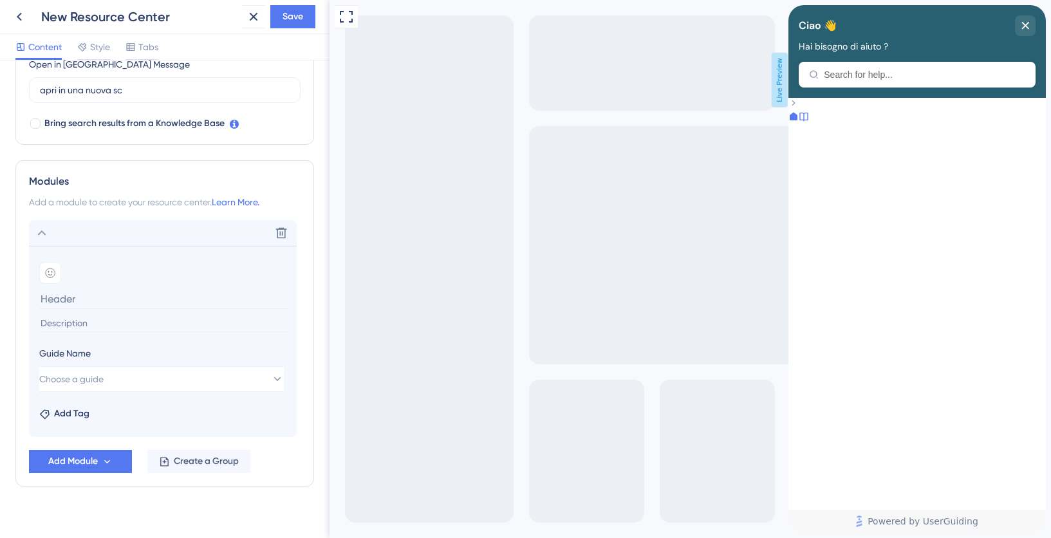
click at [921, 98] on div at bounding box center [916, 98] width 257 height 0
click at [160, 381] on button "Choose a guide" at bounding box center [161, 379] width 245 height 26
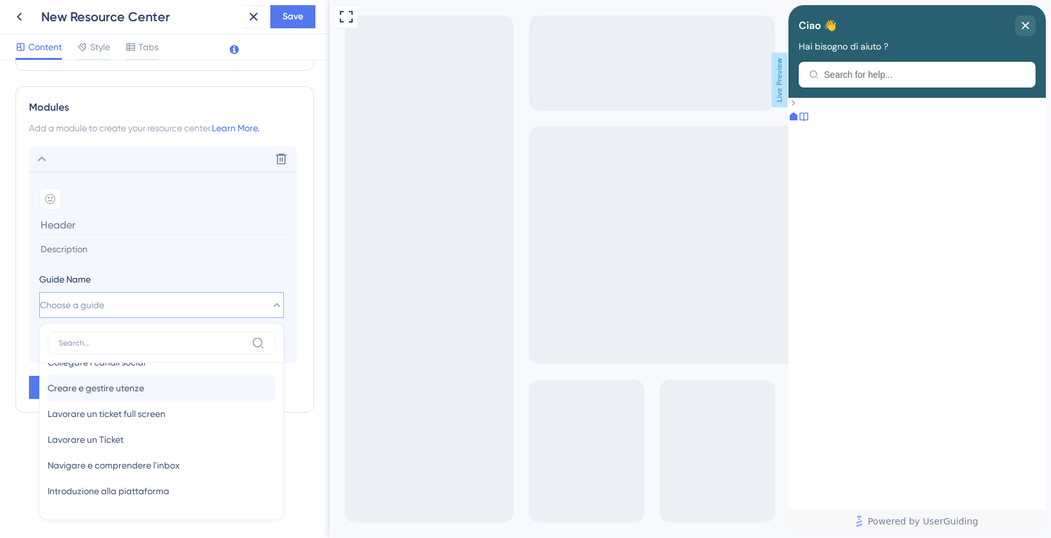
scroll to position [0, 0]
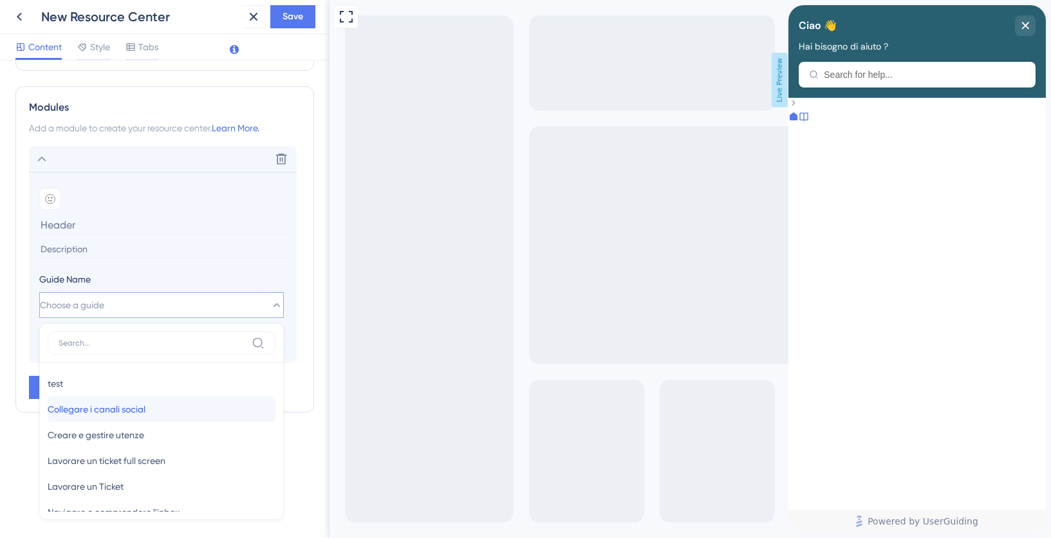
click at [106, 408] on span "Collegare i canali social" at bounding box center [97, 409] width 98 height 15
type input "Collegare i canali social"
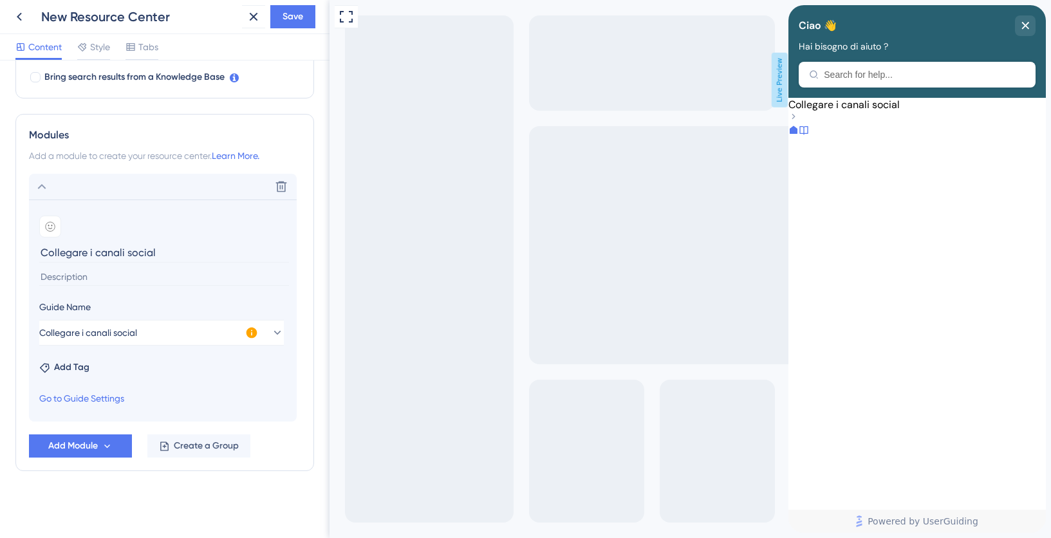
scroll to position [425, 0]
click at [67, 447] on span "Add Module" at bounding box center [73, 445] width 50 height 15
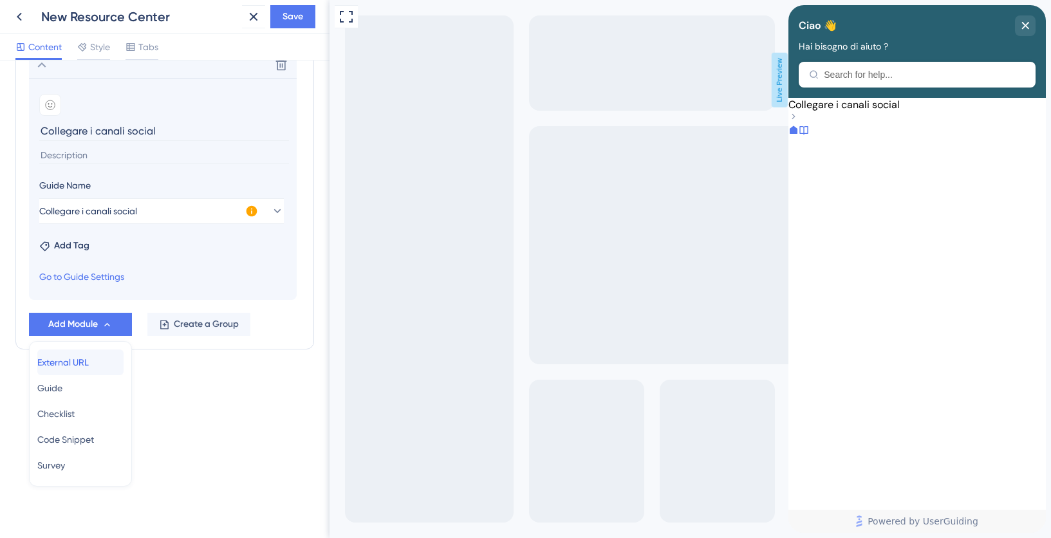
click at [70, 363] on span "External URL" at bounding box center [62, 362] width 51 height 15
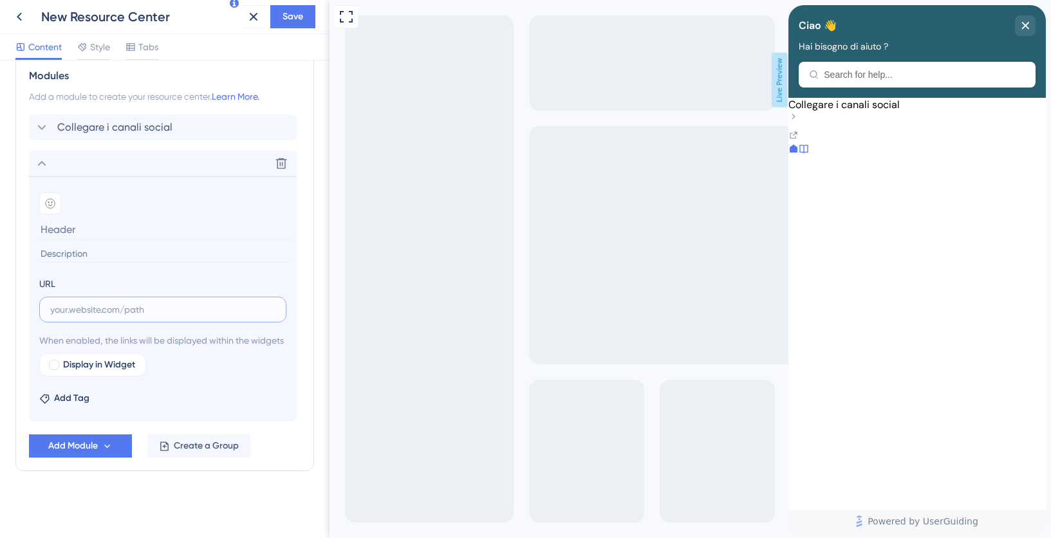
click at [107, 302] on input "text" at bounding box center [162, 309] width 225 height 14
paste input "https://www.youtube.com/watch?v=RCDYCUx4Q4k&list=PLwZWkRlQ7wiVQnNGMONkfBWebbm3D…"
type input "https://www.youtube.com/watch?v=RCDYCUx4Q4k&list=PLwZWkRlQ7wiVQnNGMONkfBWebbm3D…"
click at [68, 245] on input at bounding box center [164, 253] width 250 height 17
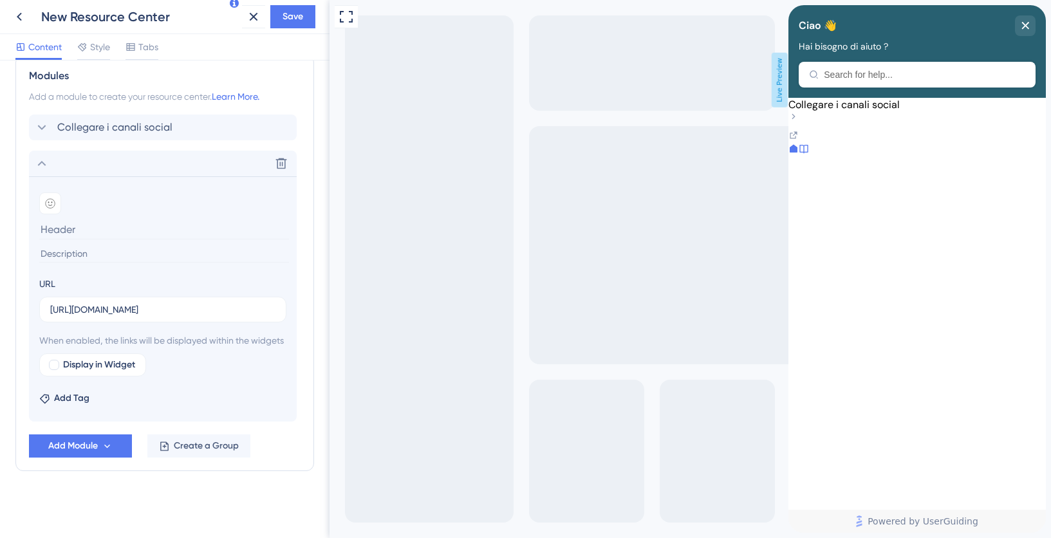
scroll to position [0, 0]
click at [72, 245] on input at bounding box center [164, 253] width 250 height 17
type input "C"
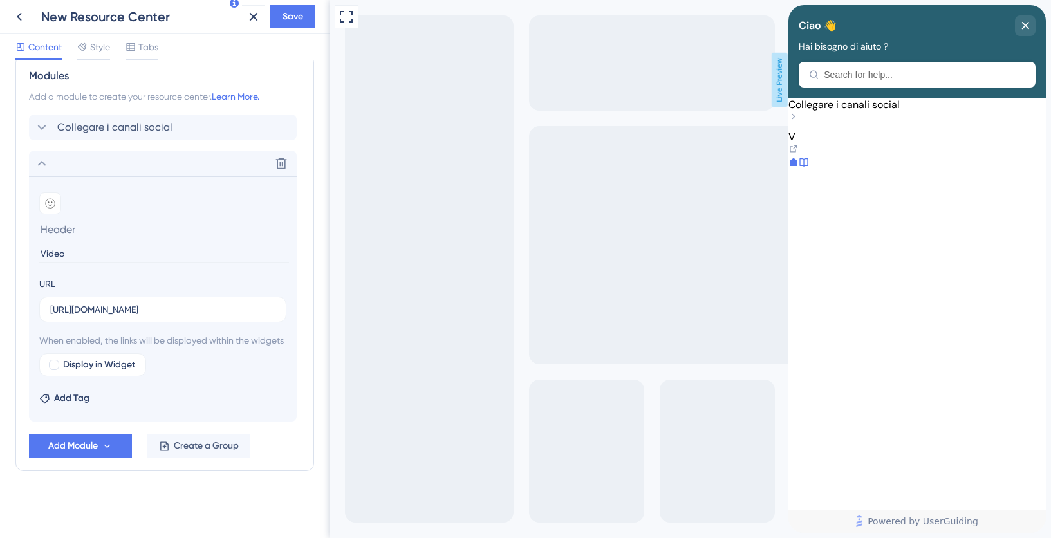
type input "Video"
click at [44, 245] on input "Video" at bounding box center [164, 253] width 250 height 17
click at [53, 219] on input at bounding box center [164, 229] width 250 height 20
click at [53, 365] on div at bounding box center [54, 365] width 10 height 10
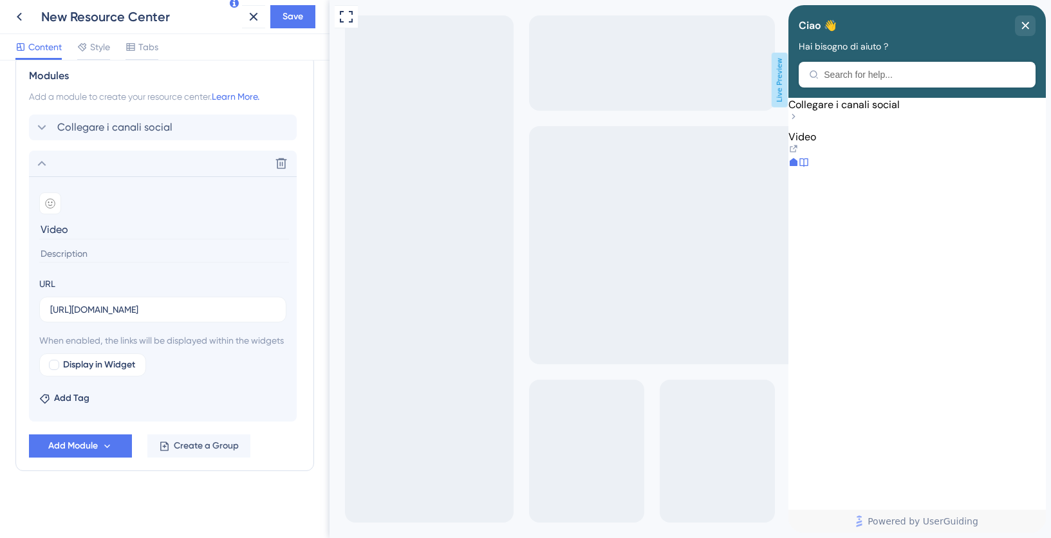
click at [84, 219] on input "Video" at bounding box center [164, 229] width 250 height 20
type input "Video prodotto"
click at [74, 445] on span "Add Module" at bounding box center [73, 445] width 50 height 15
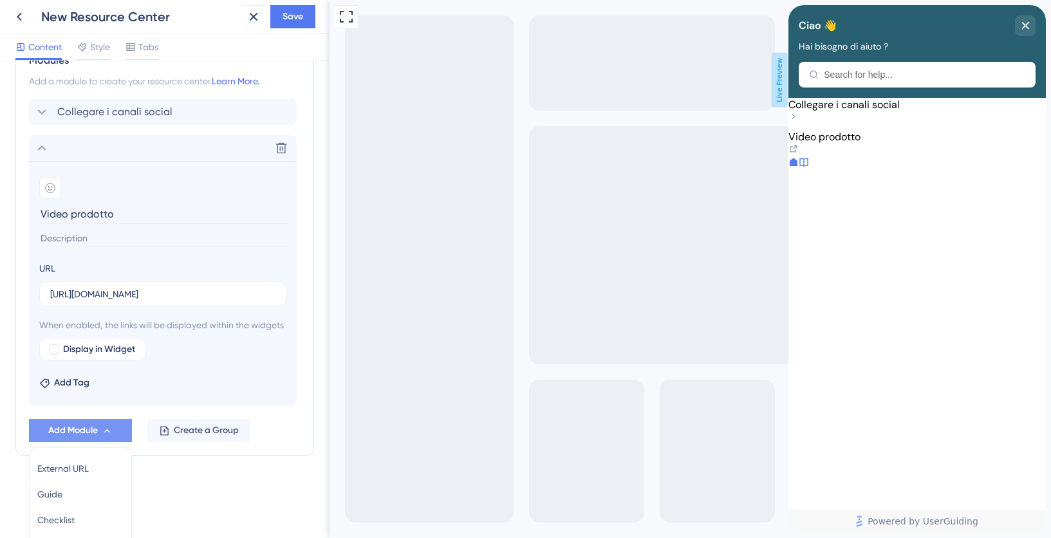
scroll to position [622, 0]
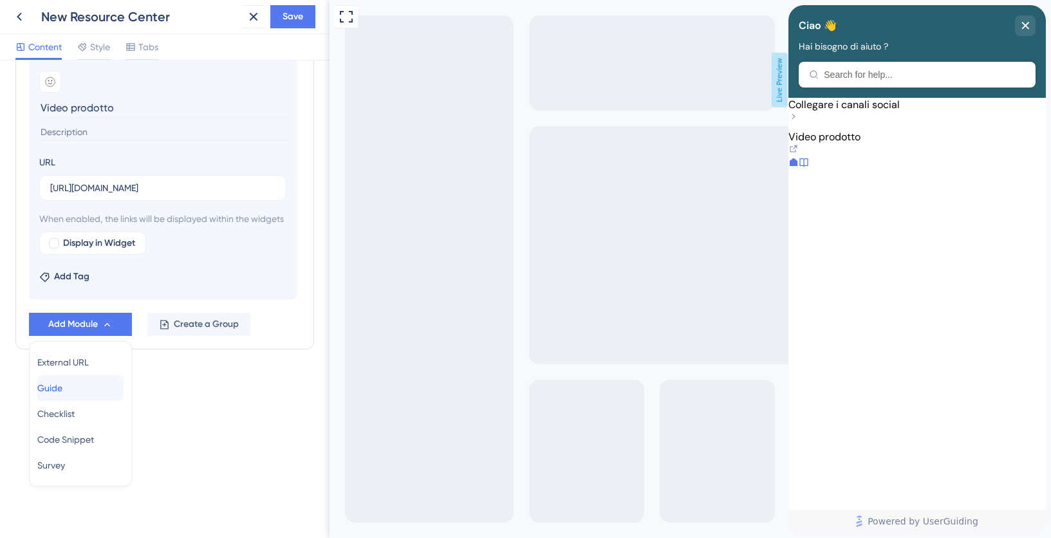
click at [75, 384] on div "Guide Guide" at bounding box center [80, 388] width 86 height 26
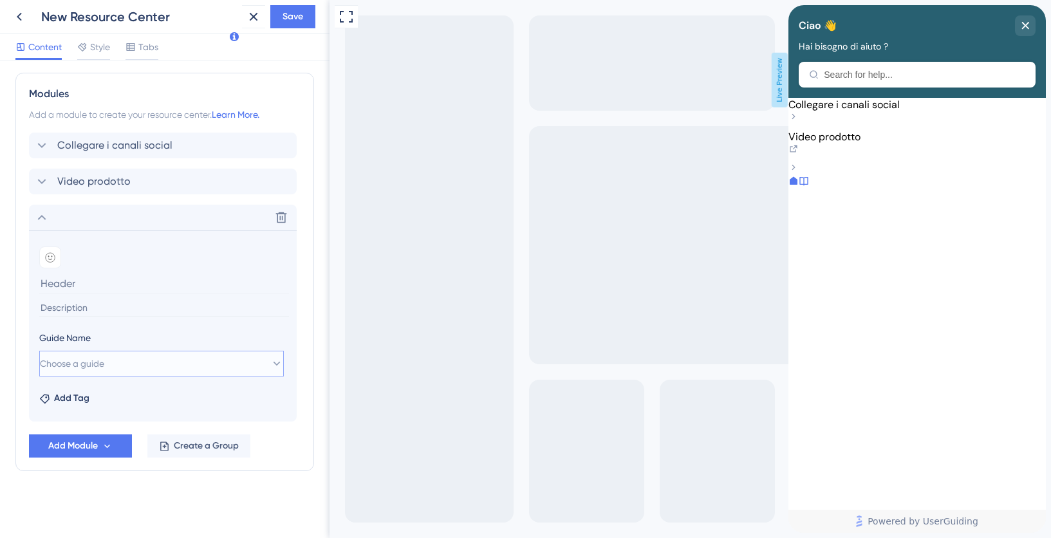
click at [85, 358] on span "Choose a guide" at bounding box center [72, 363] width 64 height 15
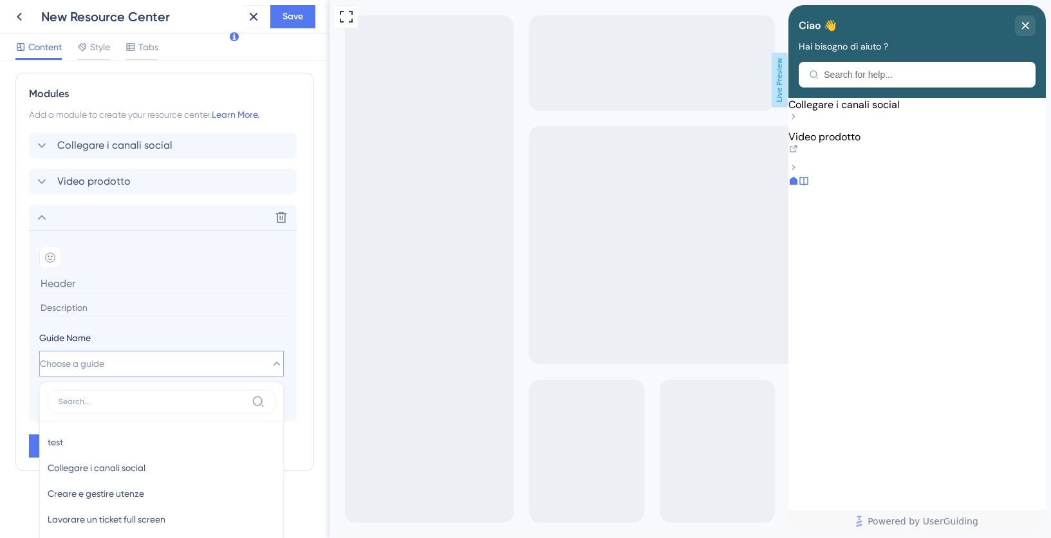
scroll to position [525, 0]
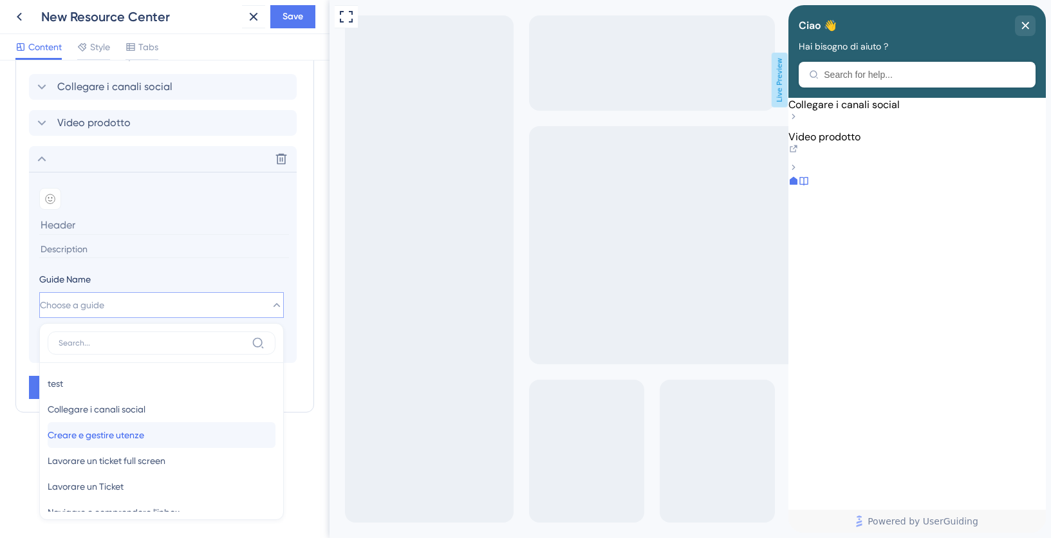
click at [93, 436] on span "Creare e gestire utenze" at bounding box center [96, 434] width 97 height 15
type input "Creare e gestire utenze"
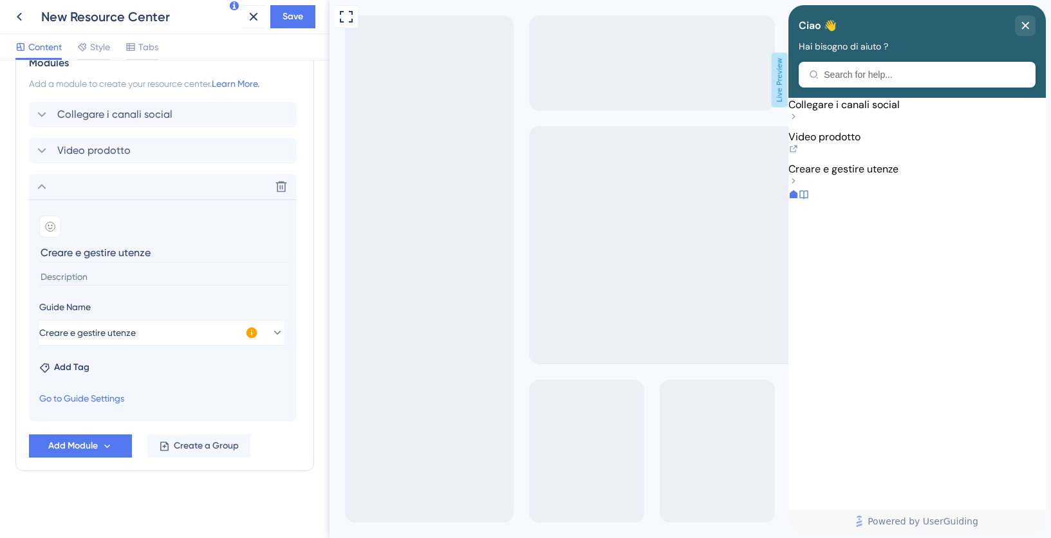
scroll to position [497, 0]
click at [81, 444] on span "Add Module" at bounding box center [73, 445] width 50 height 15
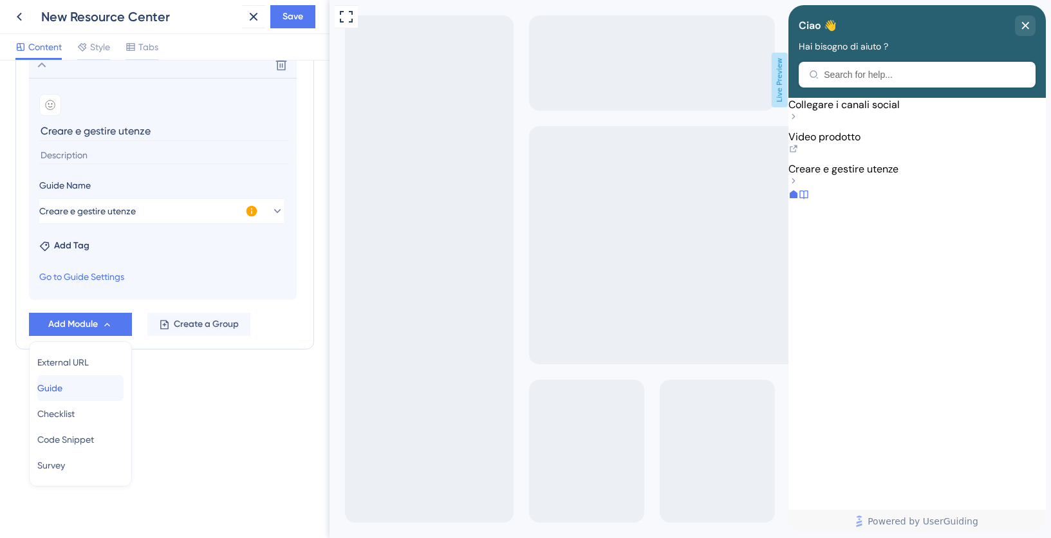
click at [62, 387] on span "Guide" at bounding box center [49, 387] width 25 height 15
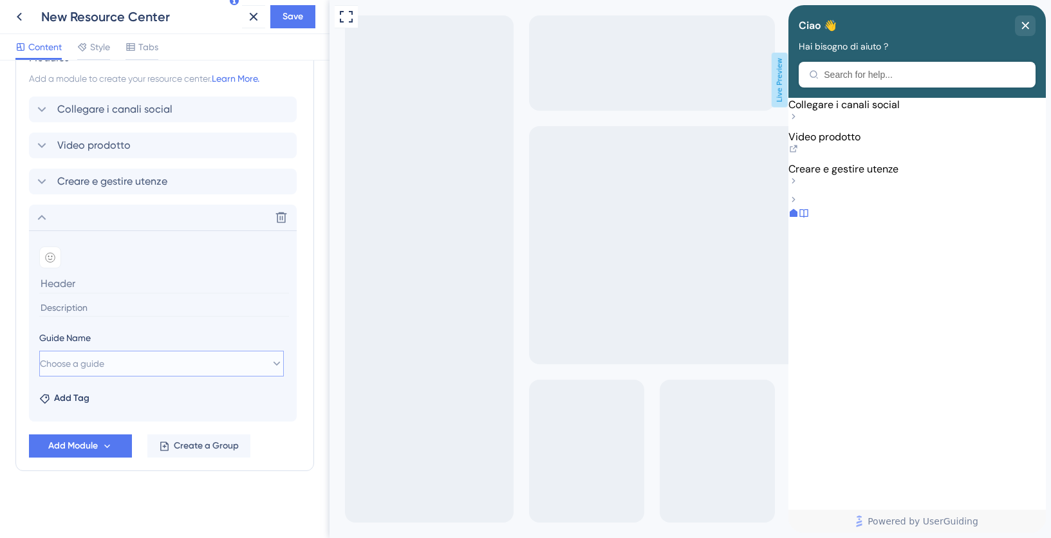
click at [98, 366] on span "Choose a guide" at bounding box center [72, 363] width 64 height 15
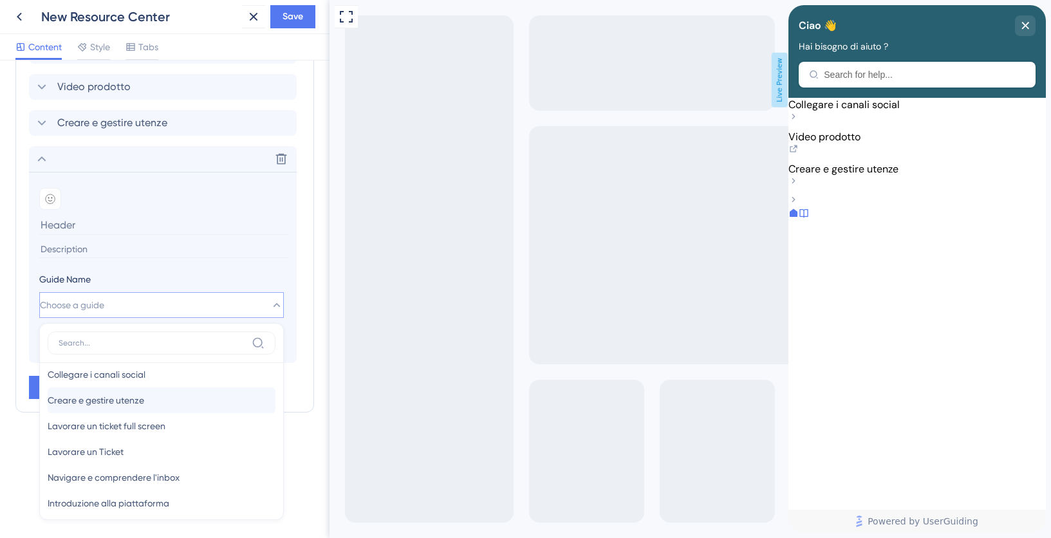
scroll to position [47, 0]
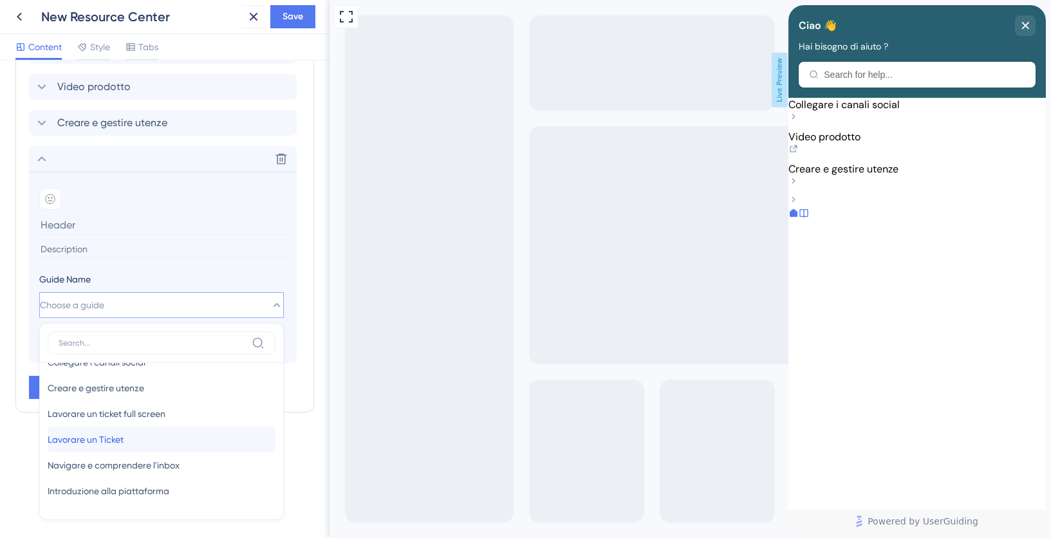
click at [102, 434] on span "Lavorare un Ticket" at bounding box center [86, 439] width 76 height 15
type input "Lavorare un Ticket"
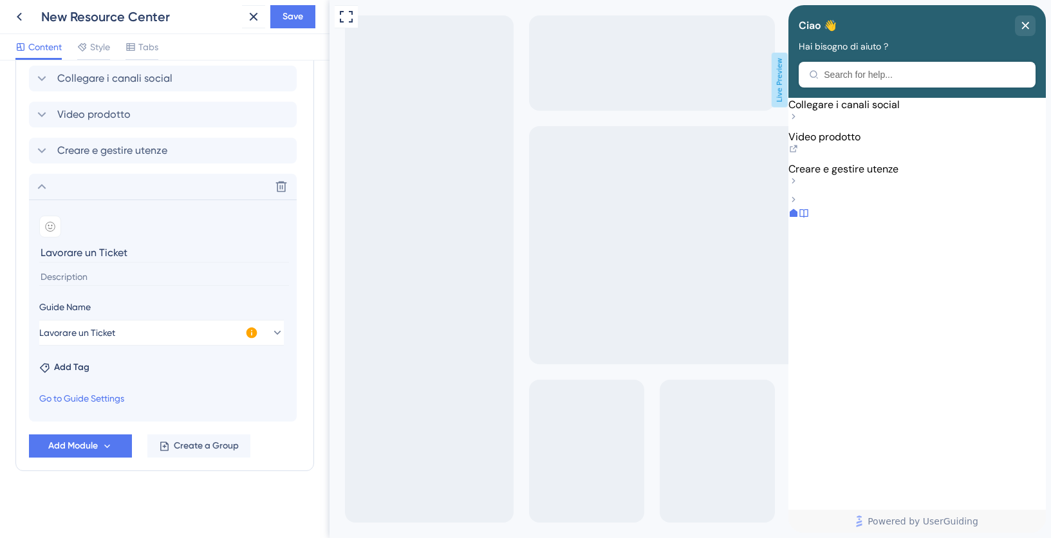
scroll to position [533, 0]
click at [73, 449] on span "Add Module" at bounding box center [73, 445] width 50 height 15
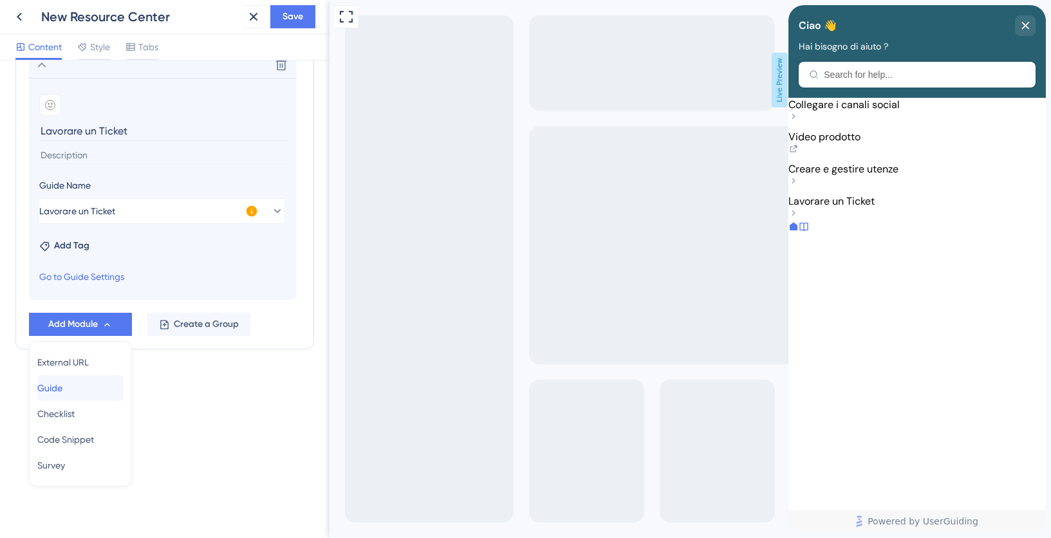
click at [62, 387] on span "Guide" at bounding box center [49, 387] width 25 height 15
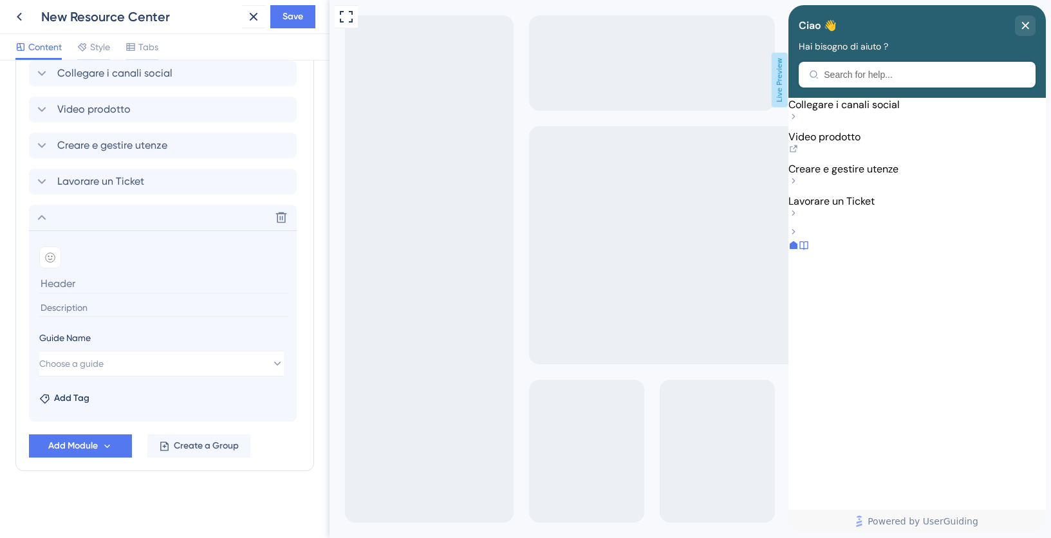
scroll to position [539, 0]
click at [104, 369] on span "Choose a guide" at bounding box center [72, 363] width 64 height 15
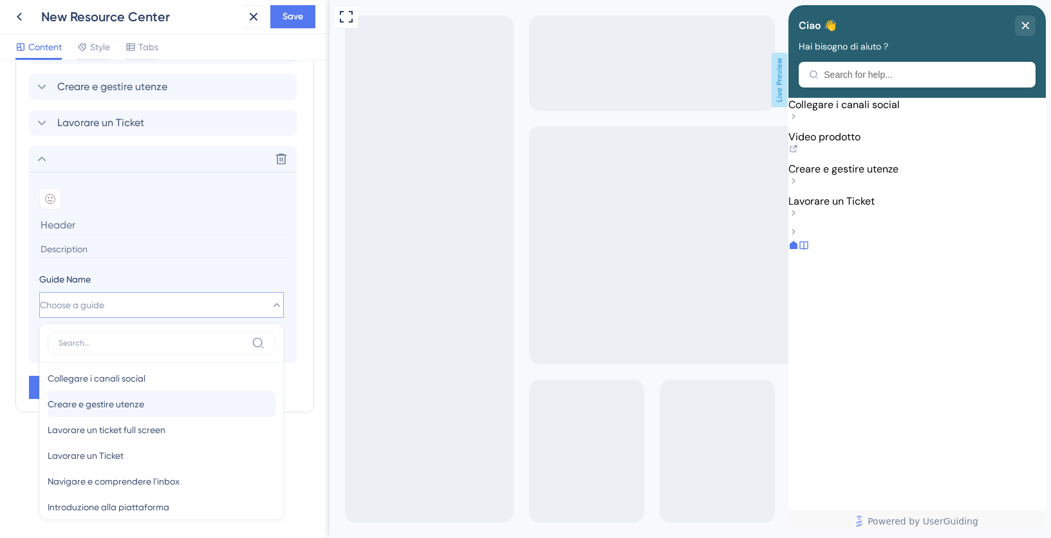
scroll to position [47, 0]
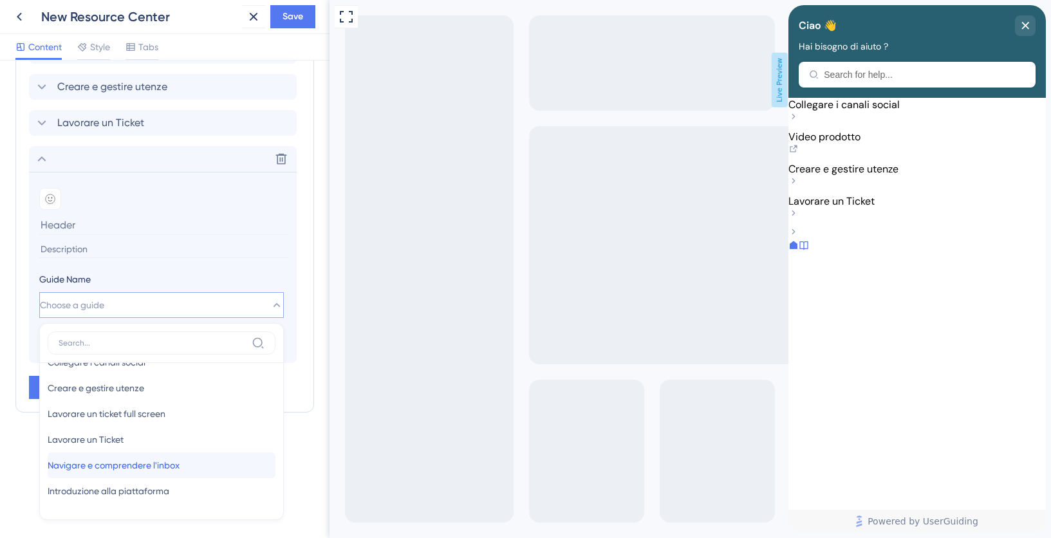
click at [93, 466] on span "Navigare e comprendere l'inbox" at bounding box center [114, 465] width 132 height 15
type input "Navigare e comprendere l'inbox"
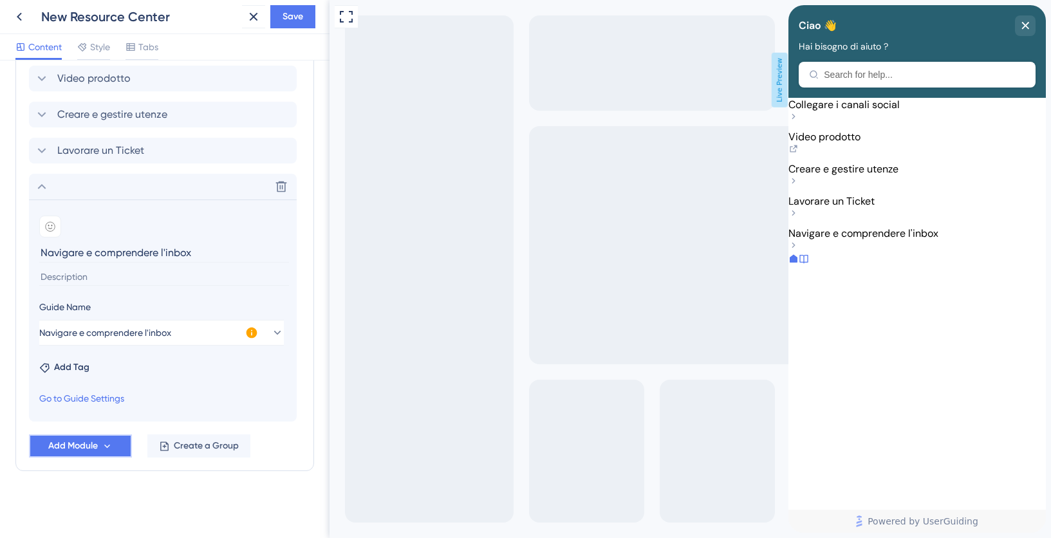
click at [79, 448] on span "Add Module" at bounding box center [73, 445] width 50 height 15
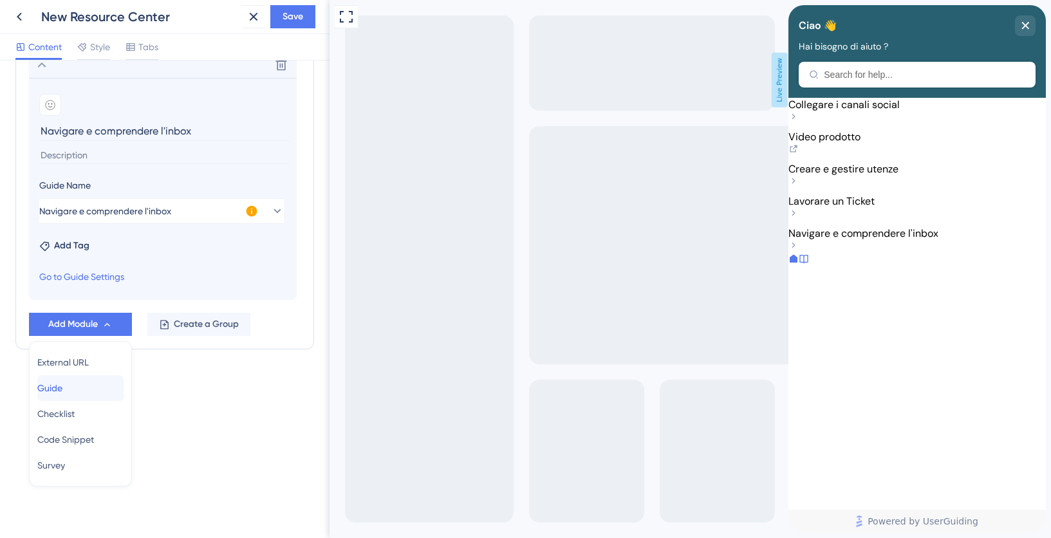
click at [62, 392] on span "Guide" at bounding box center [49, 387] width 25 height 15
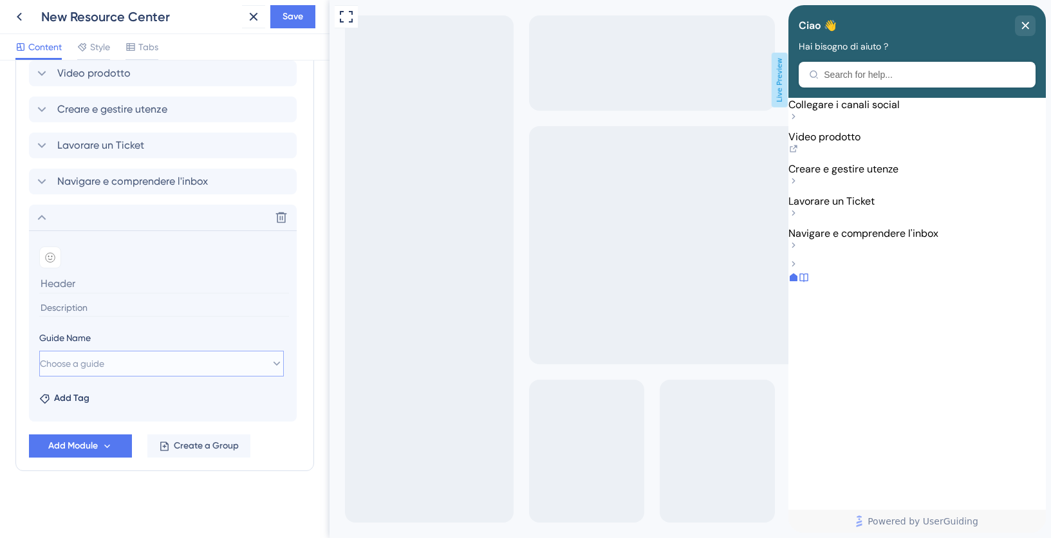
click at [96, 373] on button "Choose a guide" at bounding box center [161, 364] width 245 height 26
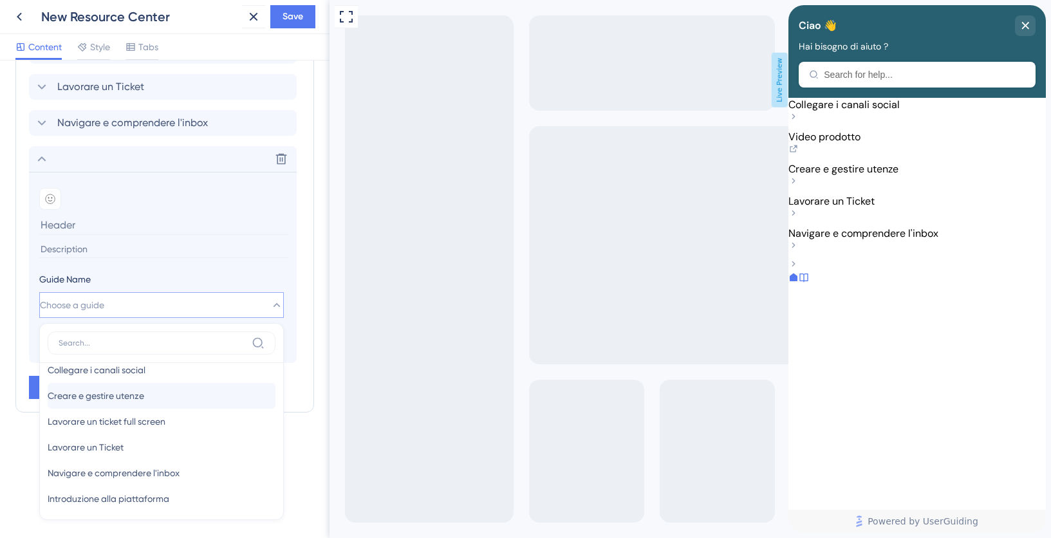
scroll to position [47, 0]
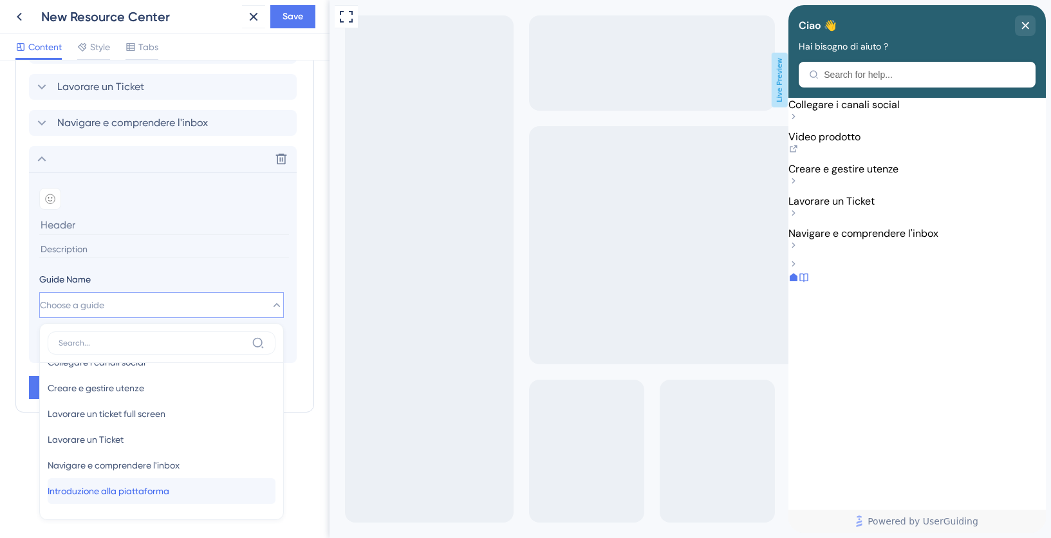
click at [102, 487] on span "Introduzione alla piattaforma" at bounding box center [109, 490] width 122 height 15
type input "Introduzione alla piattaforma"
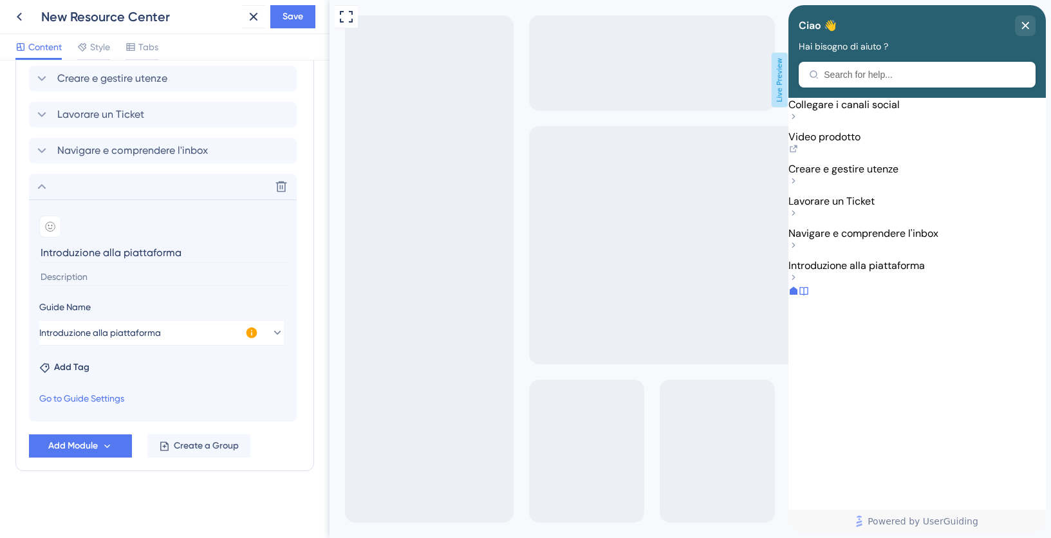
scroll to position [606, 0]
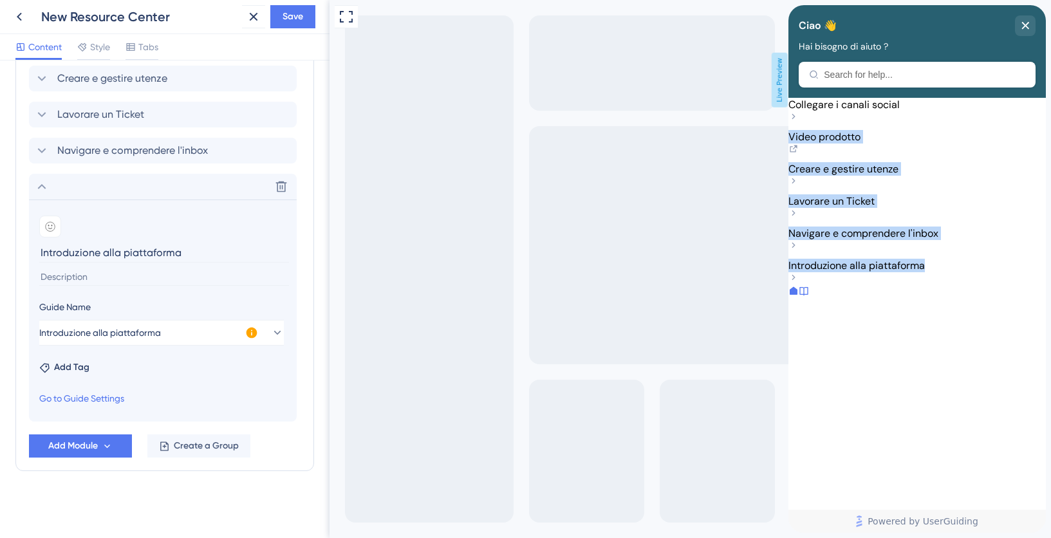
drag, startPoint x: 950, startPoint y: 156, endPoint x: 915, endPoint y: 379, distance: 226.1
click at [915, 286] on div "Collegare i canali social Video prodotto Creare e gestire utenze Lavorare un Ti…" at bounding box center [916, 192] width 257 height 188
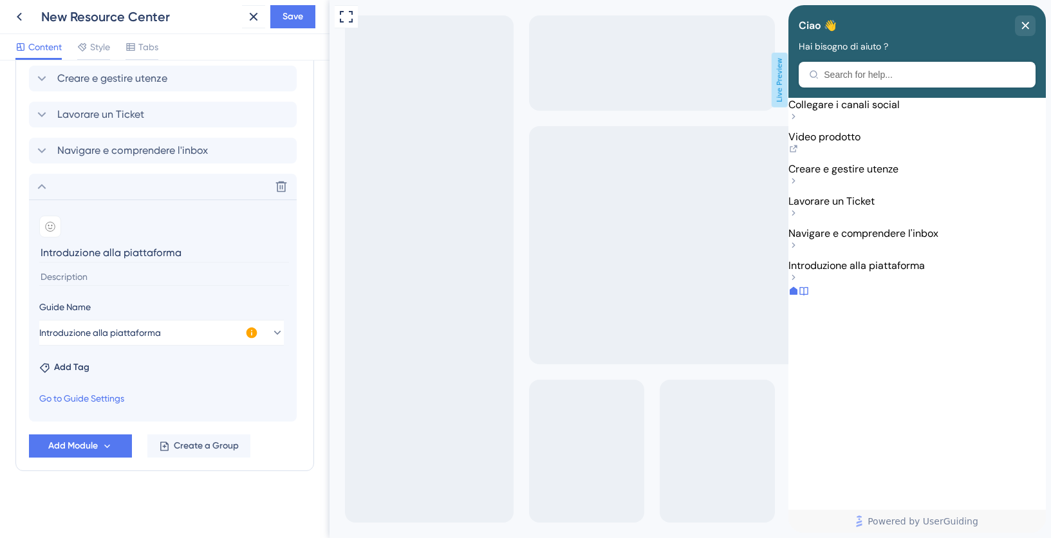
click at [887, 286] on div "Collegare i canali social Video prodotto Creare e gestire utenze Lavorare un Ti…" at bounding box center [916, 192] width 257 height 188
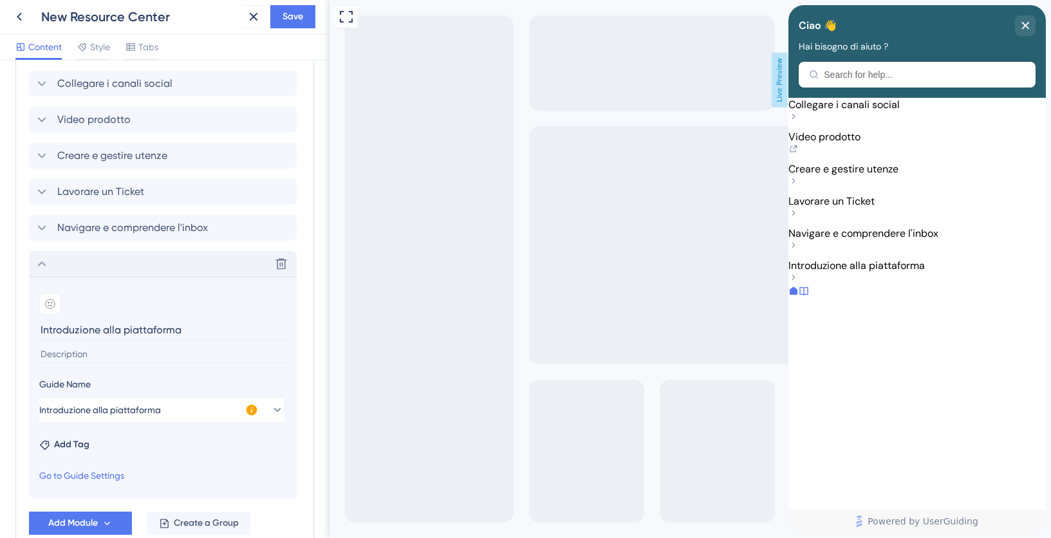
click at [44, 263] on icon at bounding box center [41, 263] width 15 height 15
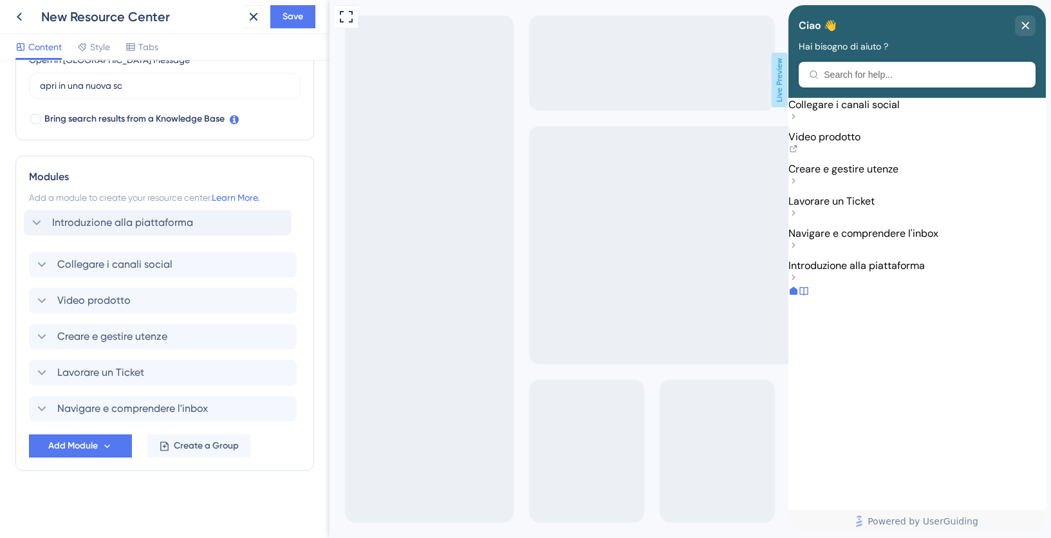
drag, startPoint x: 243, startPoint y: 413, endPoint x: 238, endPoint y: 224, distance: 189.2
click at [238, 224] on div "Collegare i canali social Video prodotto Creare e gestire utenze Lavorare un Ti…" at bounding box center [165, 319] width 272 height 206
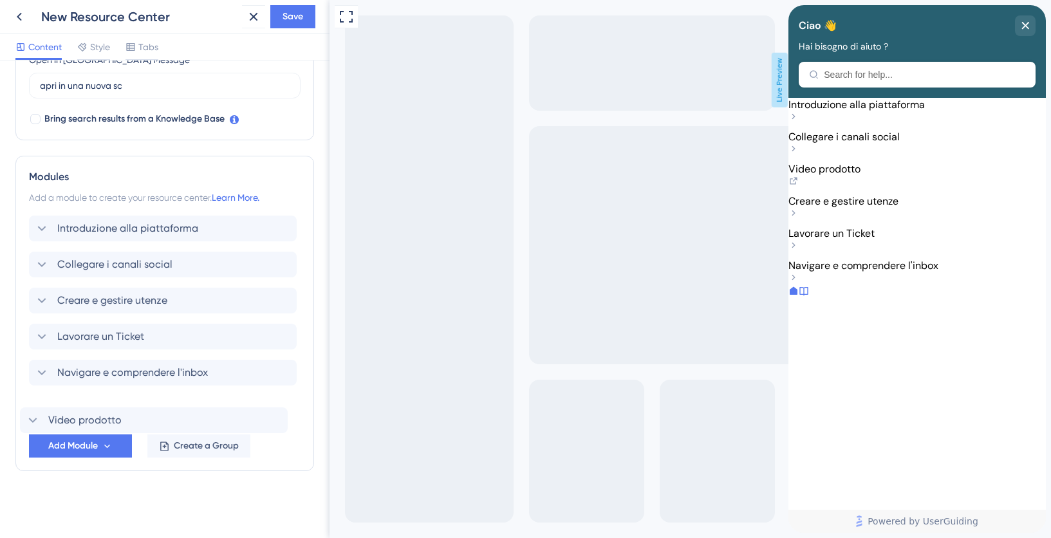
drag, startPoint x: 113, startPoint y: 302, endPoint x: 104, endPoint y: 427, distance: 125.8
click at [104, 427] on div "Introduzione alla piattaforma Collegare i canali social Video prodotto Creare e…" at bounding box center [165, 337] width 272 height 242
click at [186, 444] on span "Create a Group" at bounding box center [206, 445] width 65 height 15
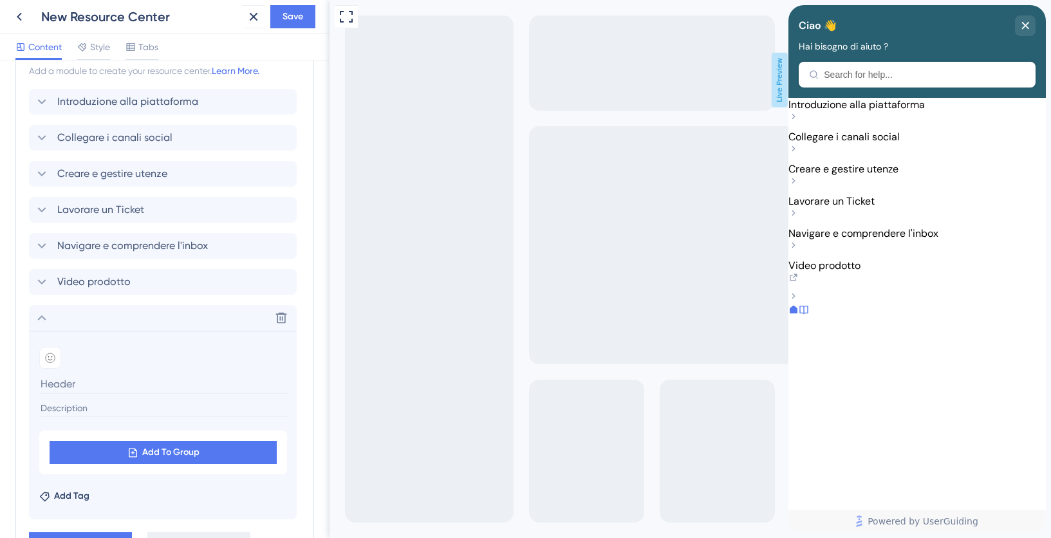
scroll to position [608, 0]
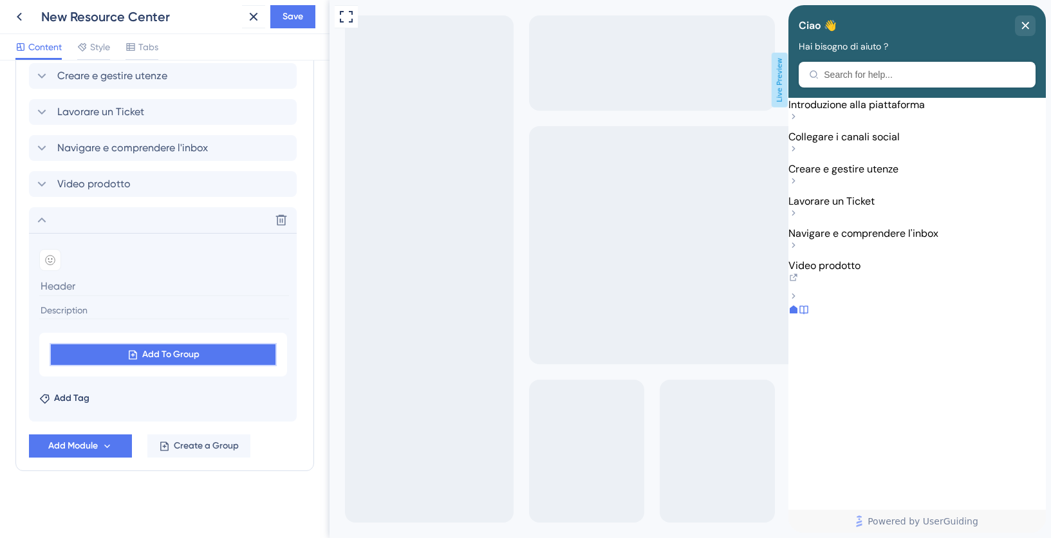
click at [163, 357] on span "Add To Group" at bounding box center [170, 354] width 57 height 15
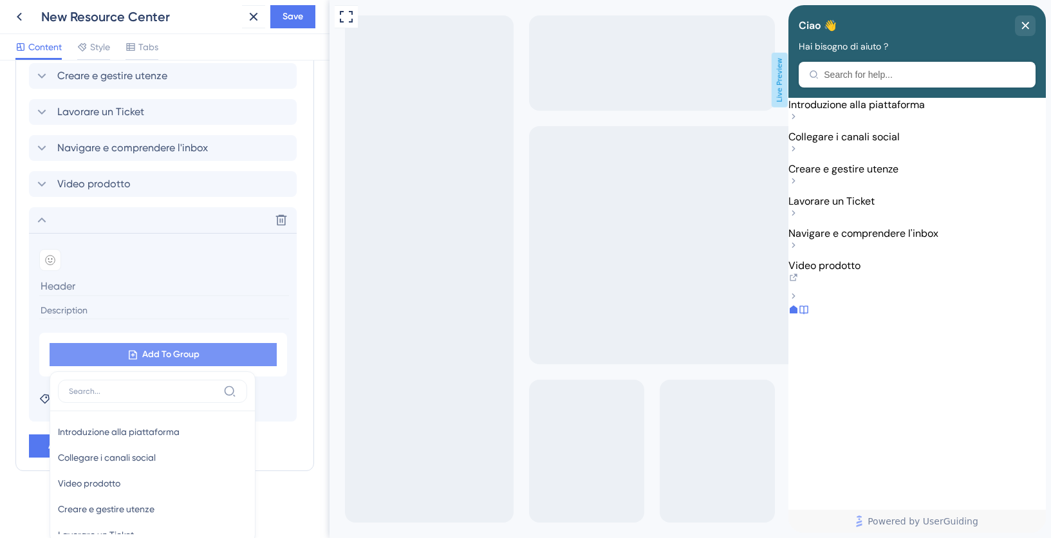
scroll to position [631, 0]
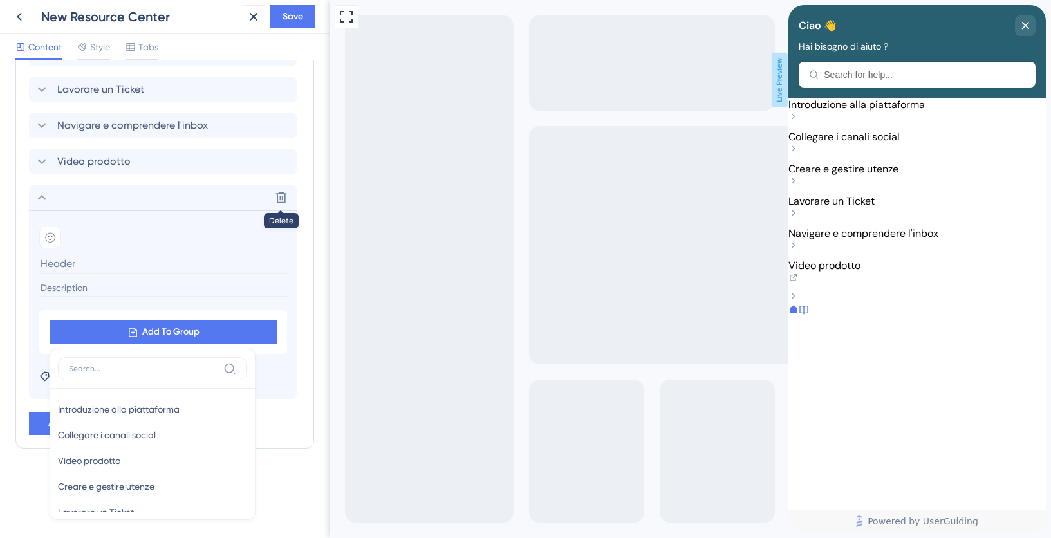
click at [282, 199] on icon at bounding box center [281, 197] width 11 height 11
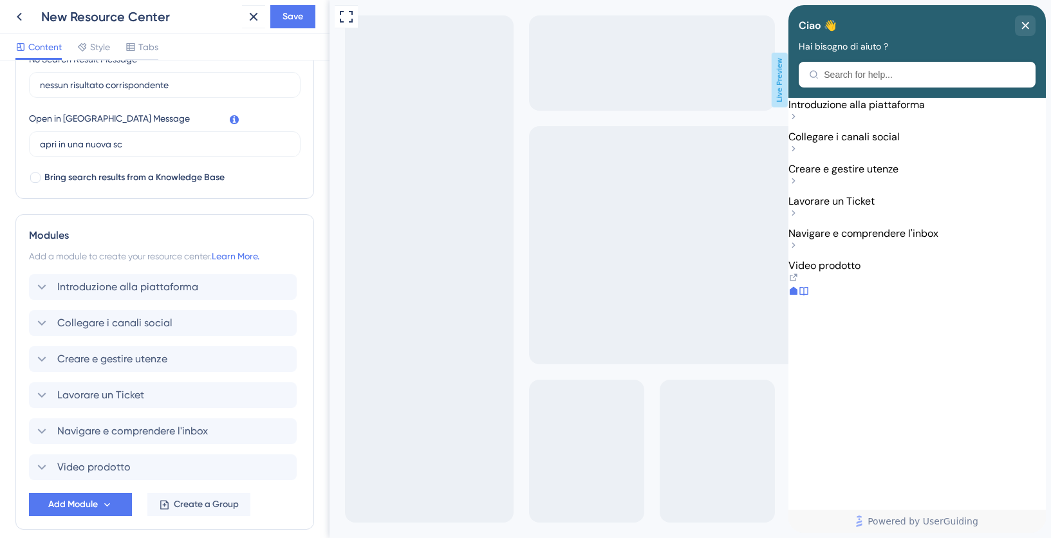
scroll to position [384, 0]
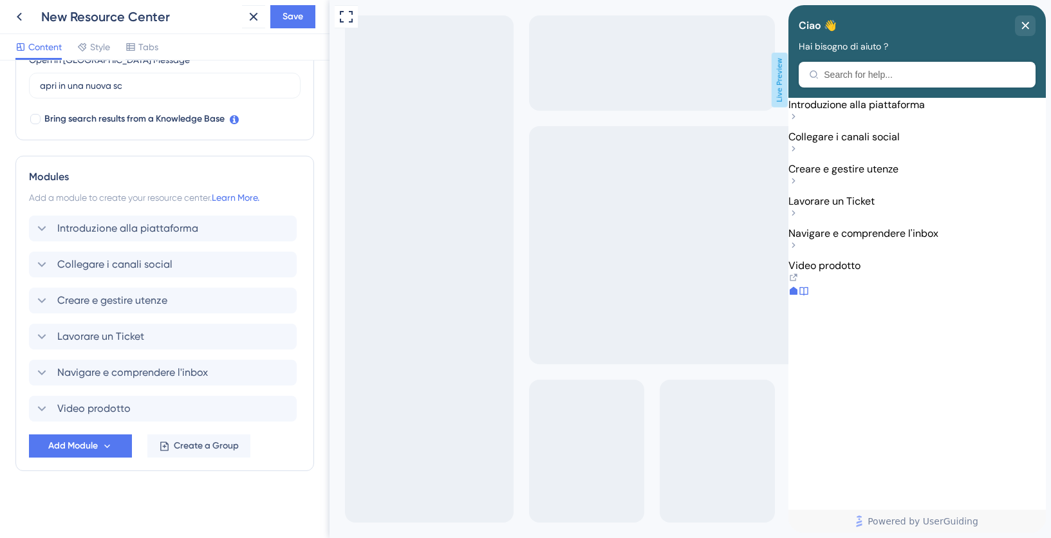
click at [809, 296] on icon at bounding box center [804, 291] width 10 height 10
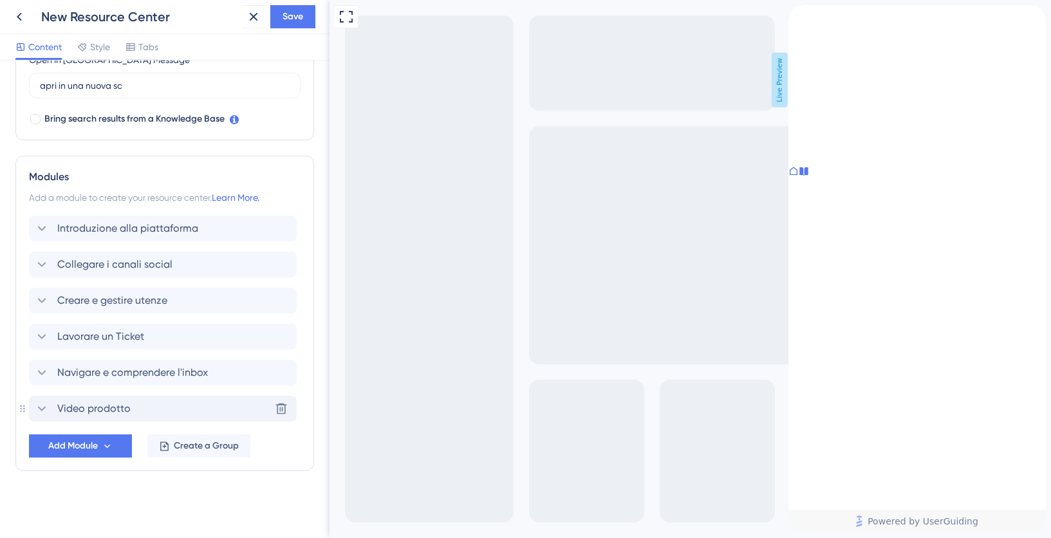
click at [74, 408] on span "Video prodotto" at bounding box center [93, 408] width 73 height 15
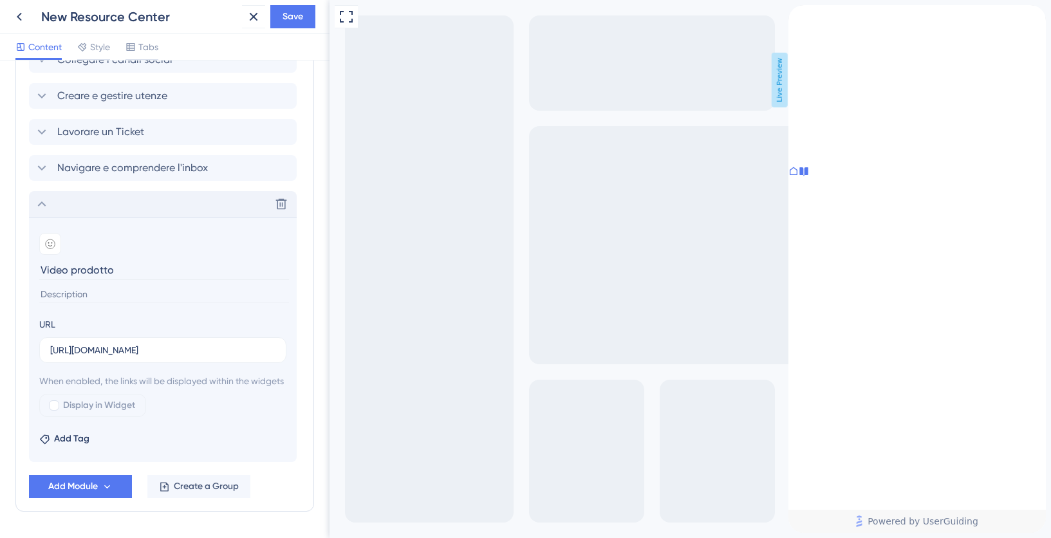
scroll to position [644, 0]
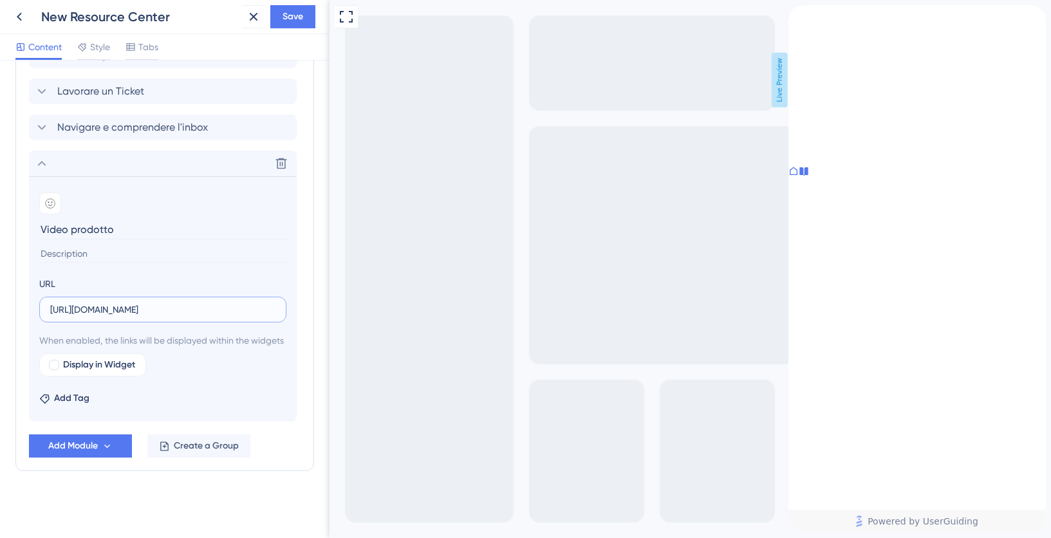
click at [122, 302] on input "https://www.youtube.com/watch?v=RCDYCUx4Q4k&list=PLwZWkRlQ7wiVQnNGMONkfBWebbm3D…" at bounding box center [162, 309] width 225 height 14
paste input "youtu.be/a_AFu9bNdvA?si=9I9sOi0X5lvjOtW2"
type input "https://youtu.be/a_AFu9bNdvA?si=9I9sOi0X5lvjOt"
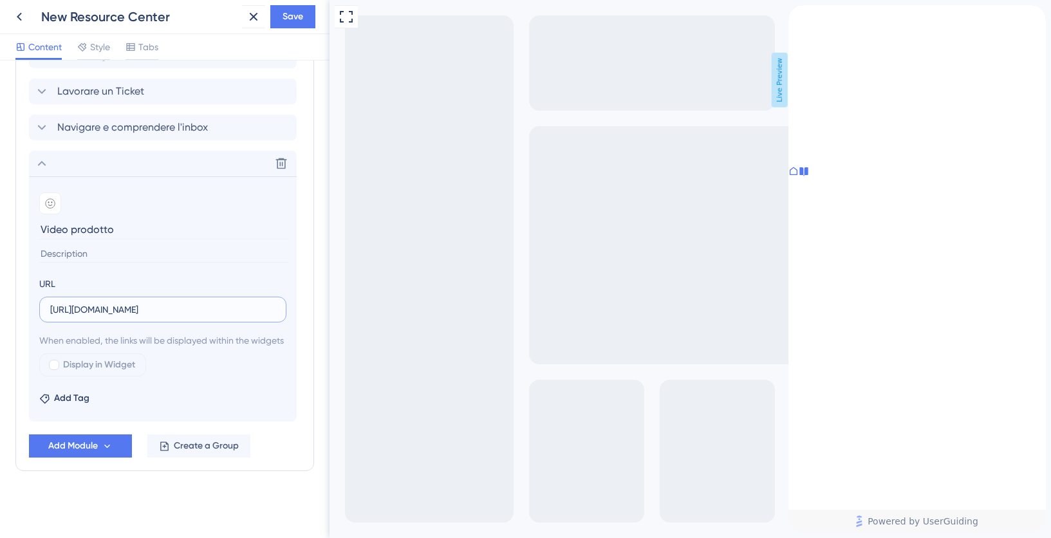
click at [168, 302] on input "https://youtu.be/a_AFu9bNdvA?si=9I9sOi0X5lvjOt" at bounding box center [162, 309] width 225 height 14
paste input "https://youtu.be/a_AFu9bNdvA?si=9I9sOi0X5lvjOtW2"
type input "https://youtu.be/a_AFu9bNdvA?si=9I9sOi0X5lvjOtW2"
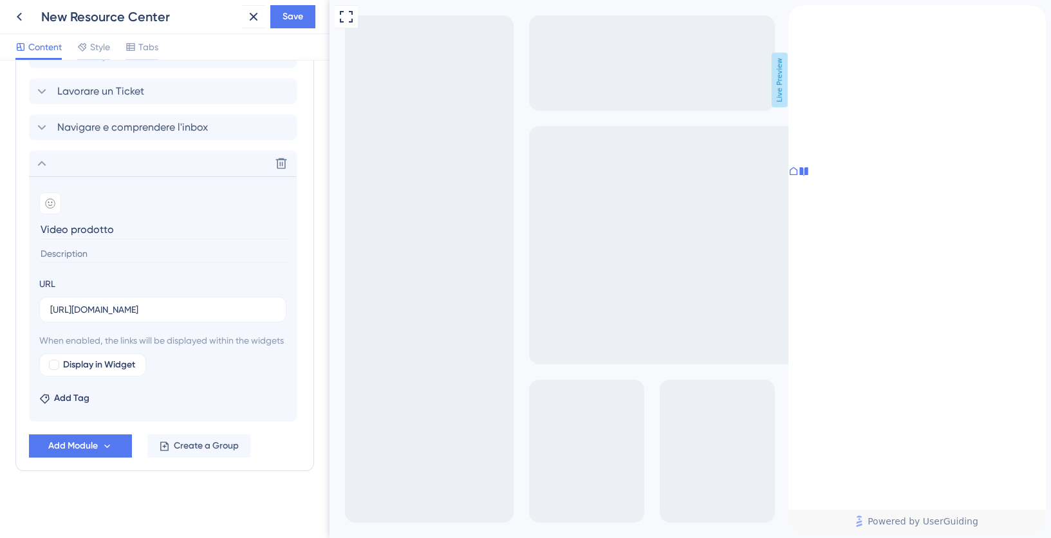
click at [53, 365] on div at bounding box center [54, 365] width 10 height 10
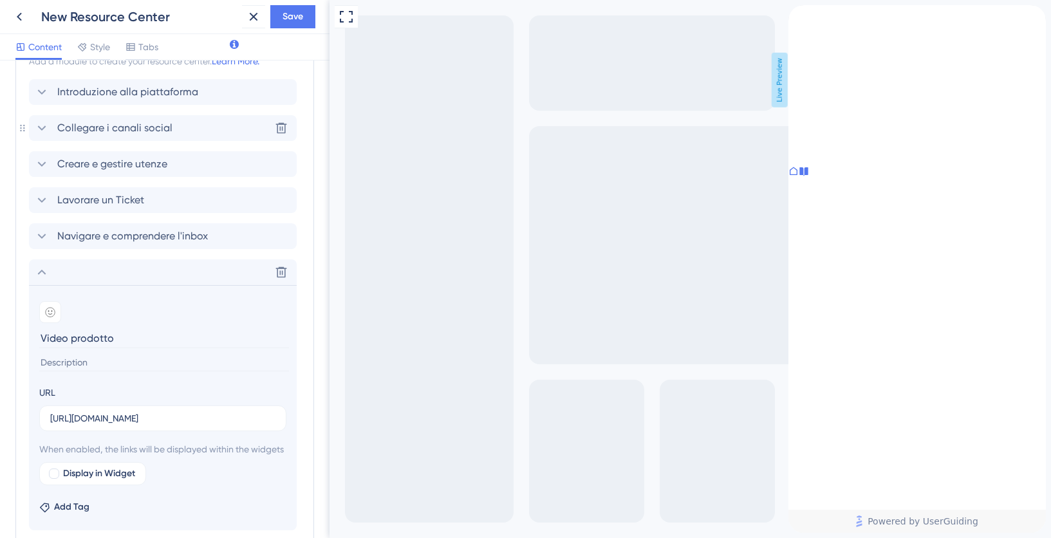
scroll to position [447, 0]
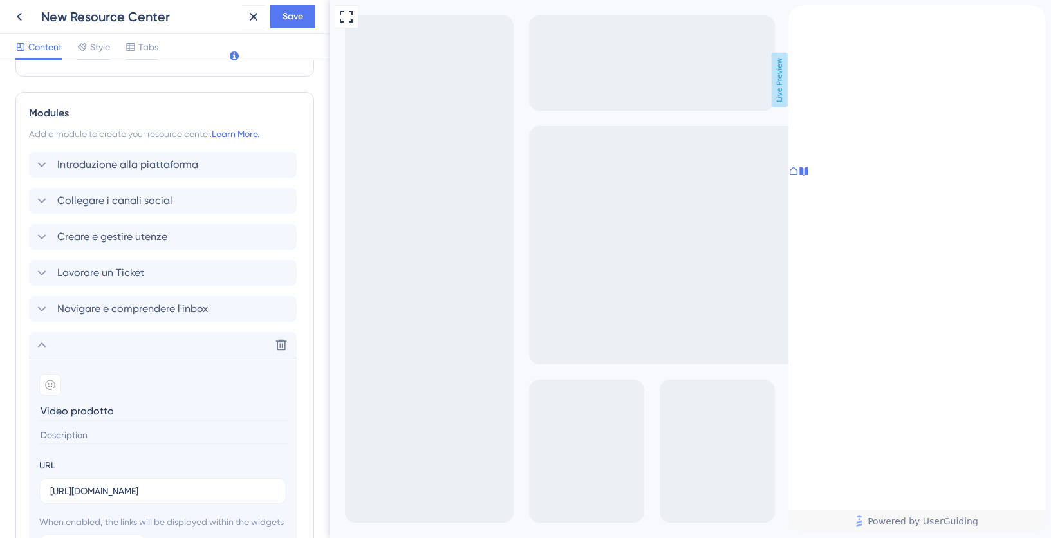
click at [39, 349] on icon at bounding box center [41, 344] width 15 height 15
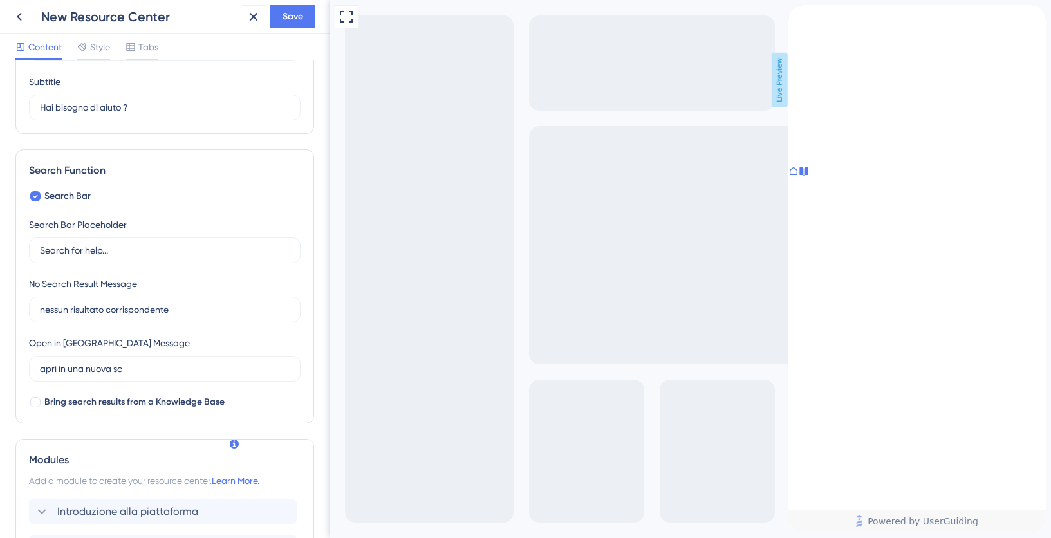
scroll to position [0, 0]
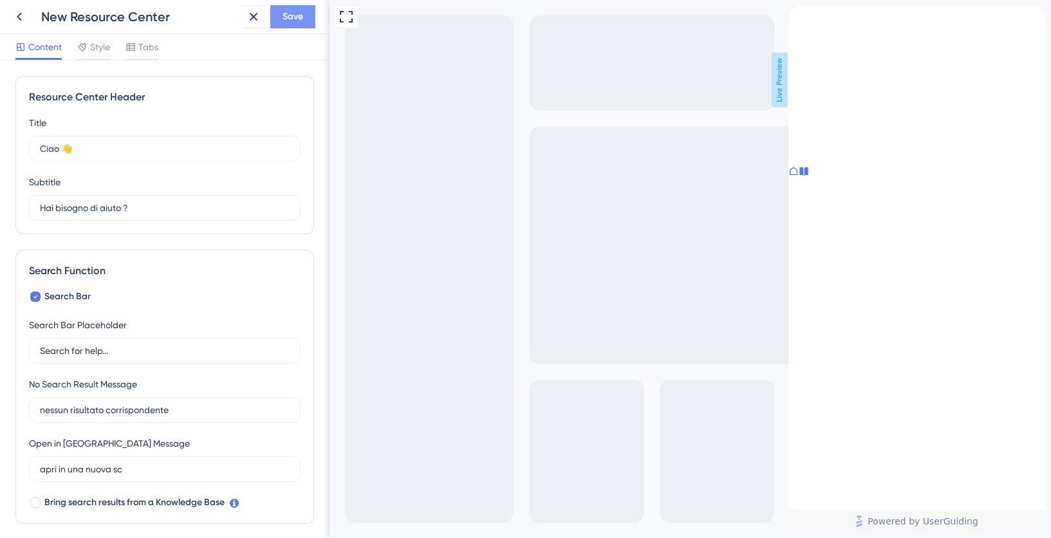
click at [301, 21] on span "Save" at bounding box center [292, 16] width 21 height 15
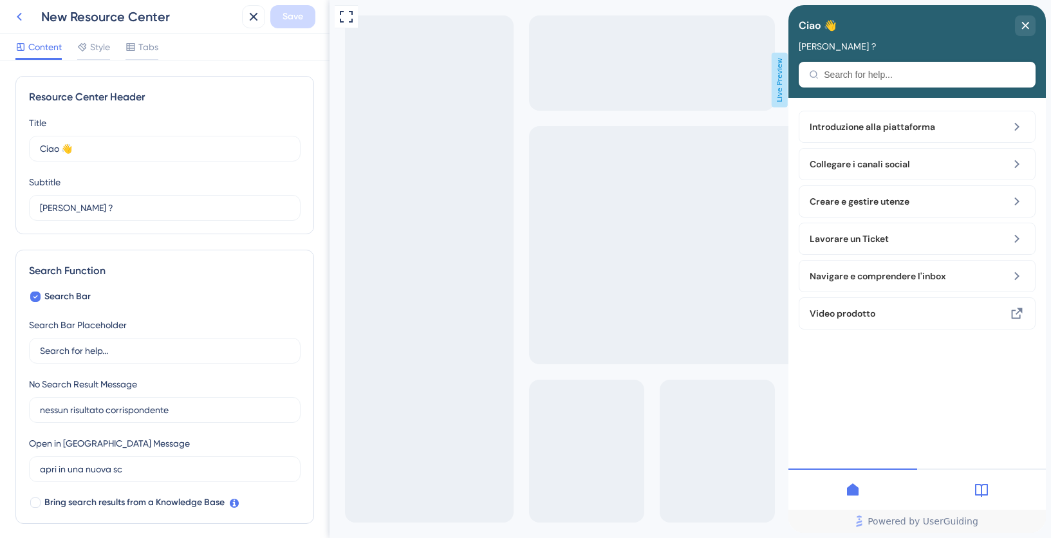
click at [15, 20] on icon at bounding box center [19, 16] width 15 height 15
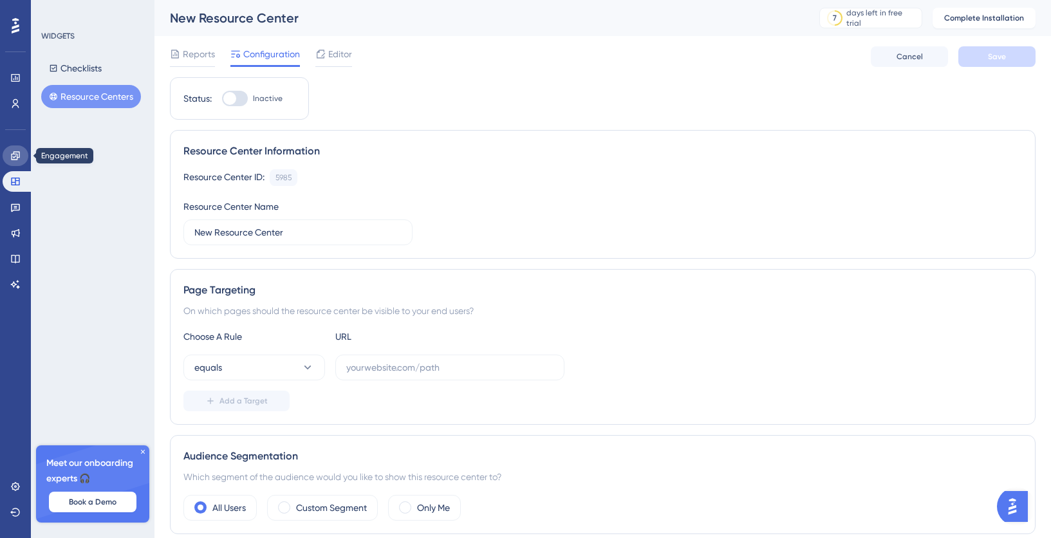
click at [17, 155] on icon at bounding box center [15, 156] width 10 height 10
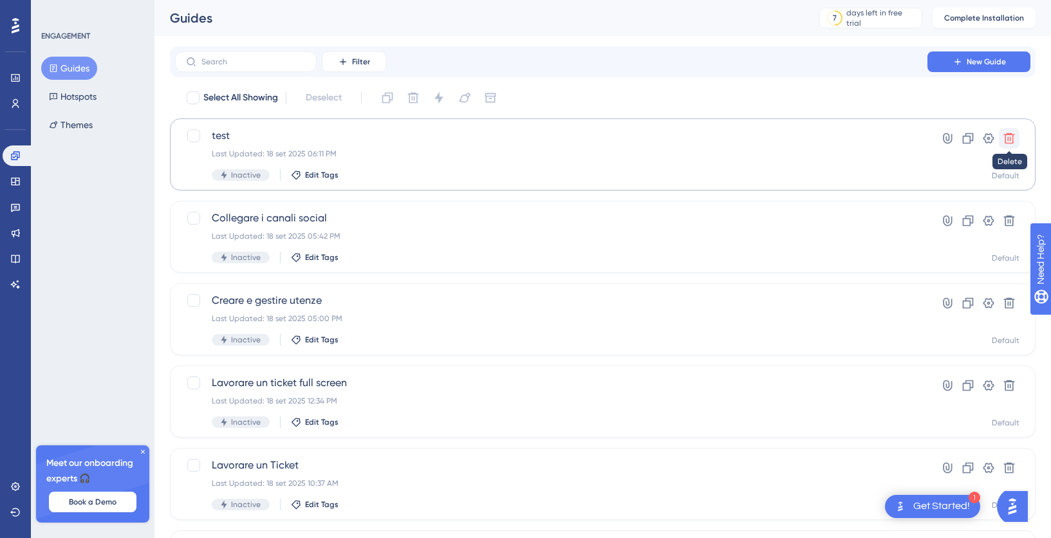
click at [1013, 140] on icon at bounding box center [1009, 138] width 13 height 13
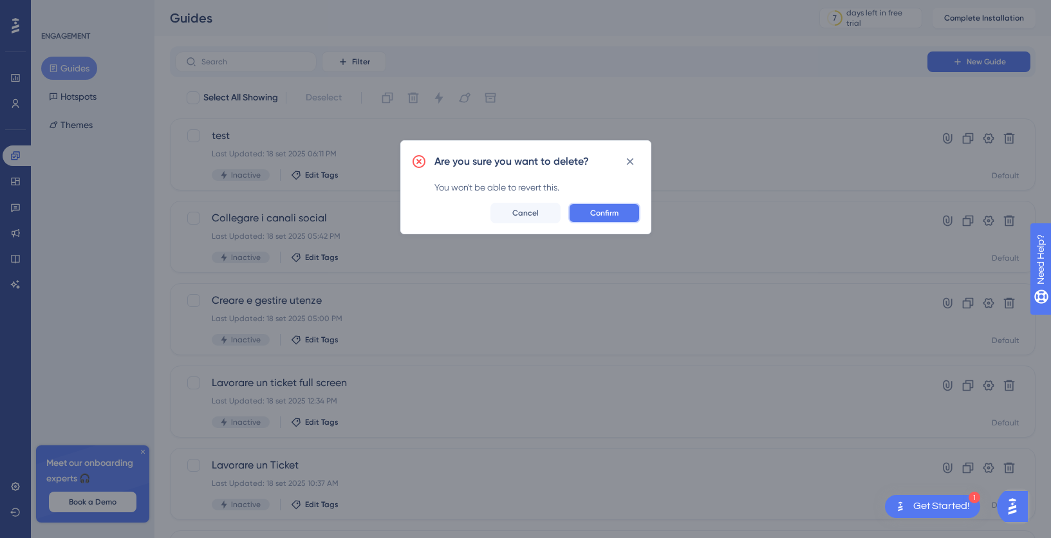
click at [600, 216] on span "Confirm" at bounding box center [604, 213] width 28 height 10
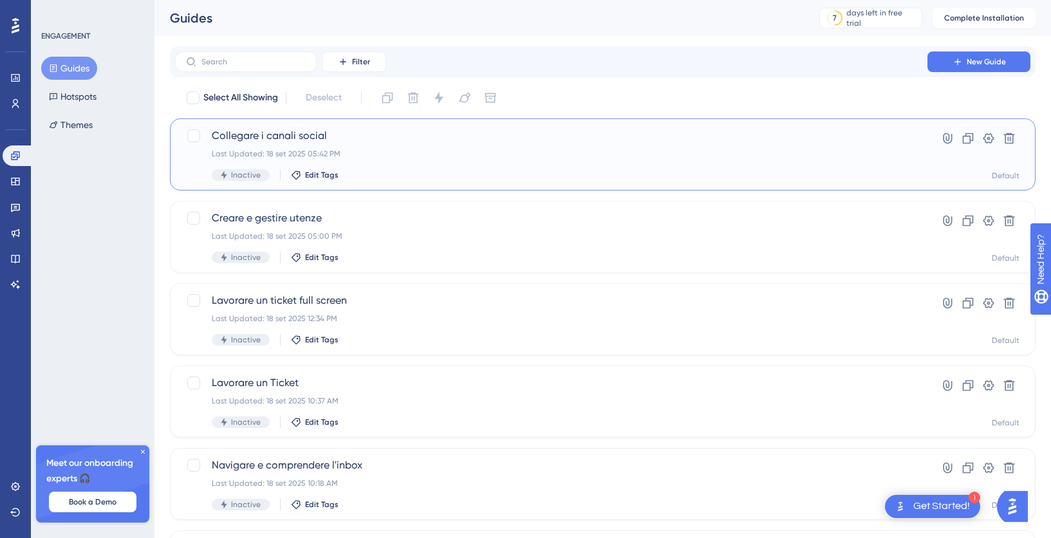
click at [472, 158] on div "Last Updated: 18 set 2025 05:42 PM" at bounding box center [551, 154] width 679 height 10
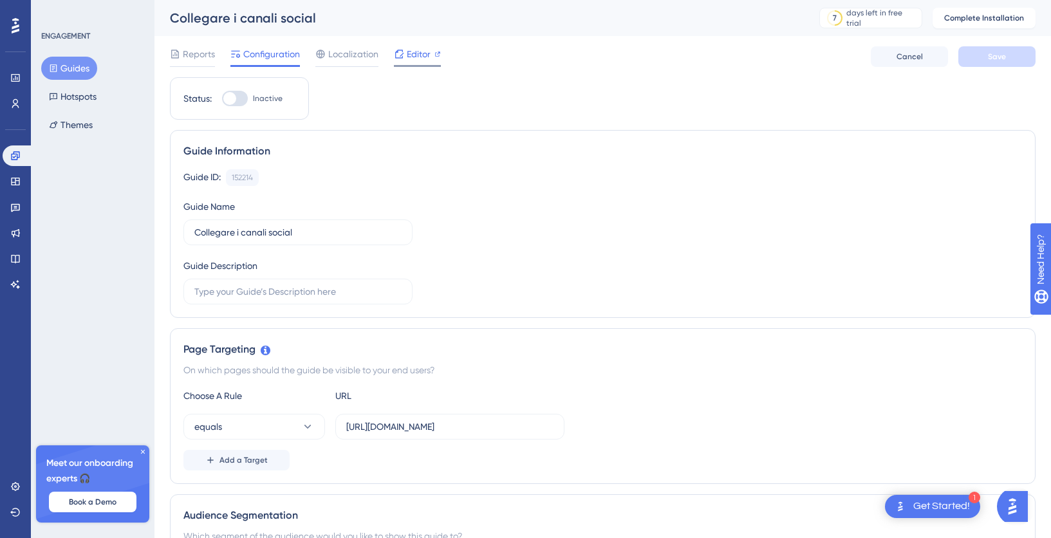
click at [418, 55] on span "Editor" at bounding box center [419, 53] width 24 height 15
click at [417, 55] on span "Editor" at bounding box center [419, 53] width 24 height 15
